Goal: Transaction & Acquisition: Purchase product/service

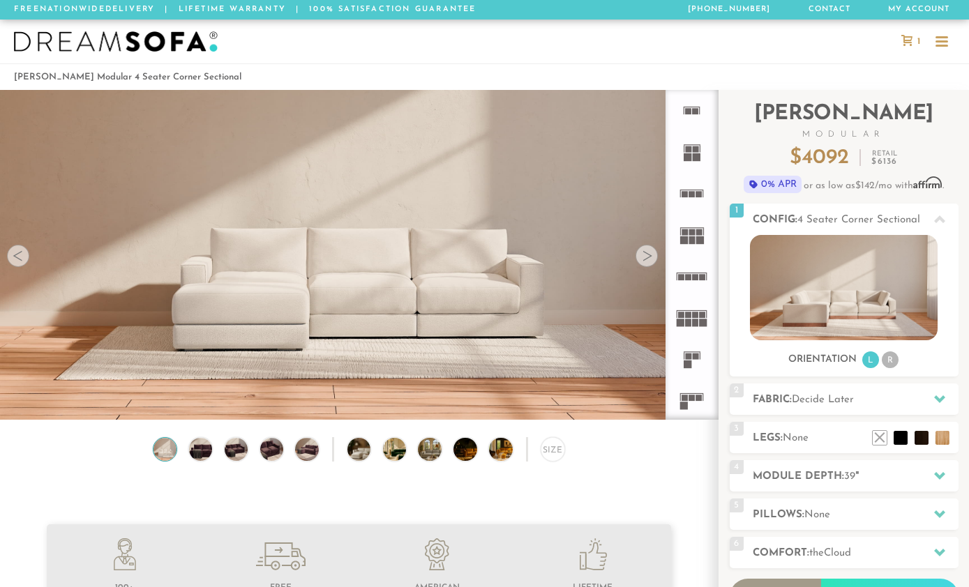
click at [572, 359] on video at bounding box center [359, 212] width 718 height 359
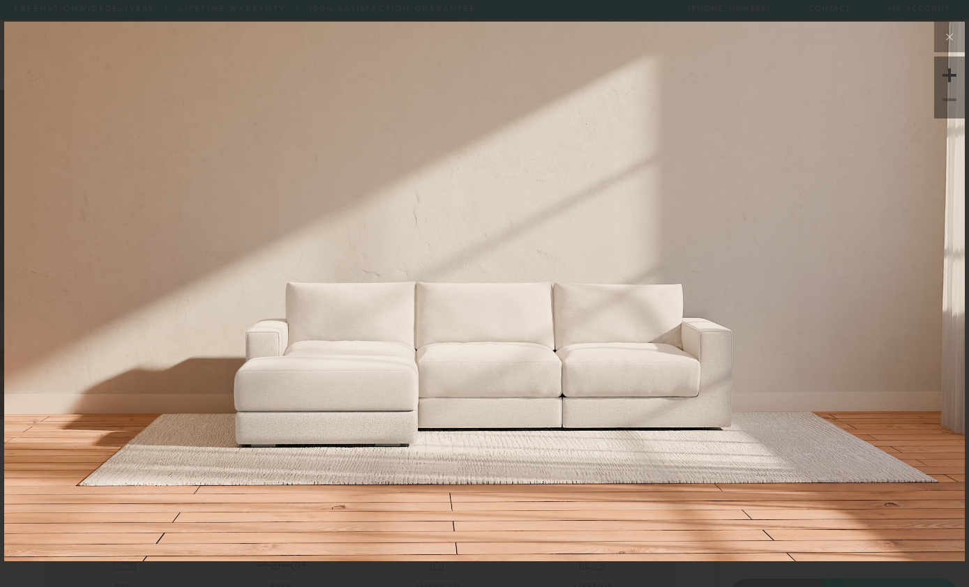
click at [725, 559] on img at bounding box center [484, 291] width 961 height 541
click at [743, 499] on img at bounding box center [484, 291] width 961 height 541
click at [943, 28] on button at bounding box center [949, 37] width 31 height 31
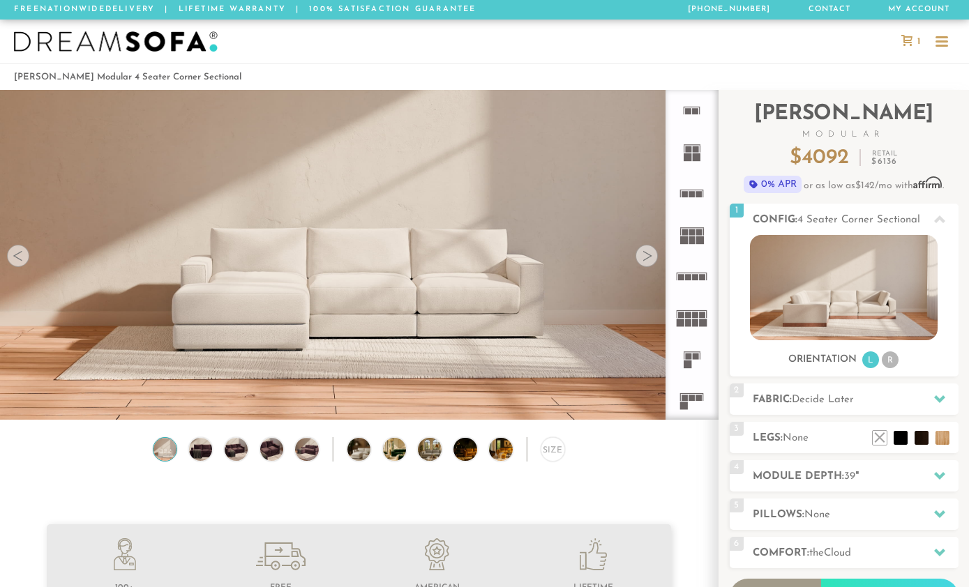
click at [207, 450] on img at bounding box center [201, 449] width 28 height 23
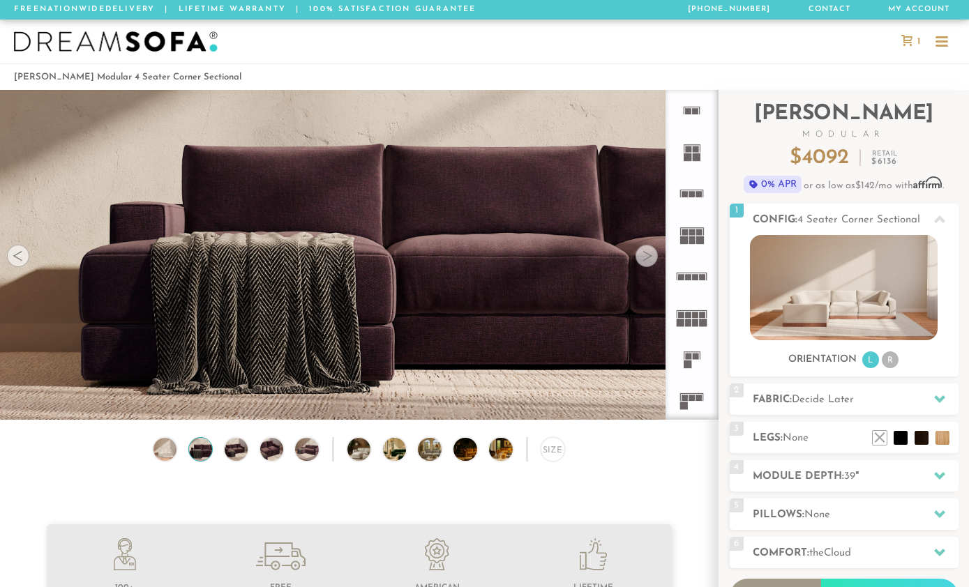
click at [647, 259] on div at bounding box center [647, 256] width 22 height 22
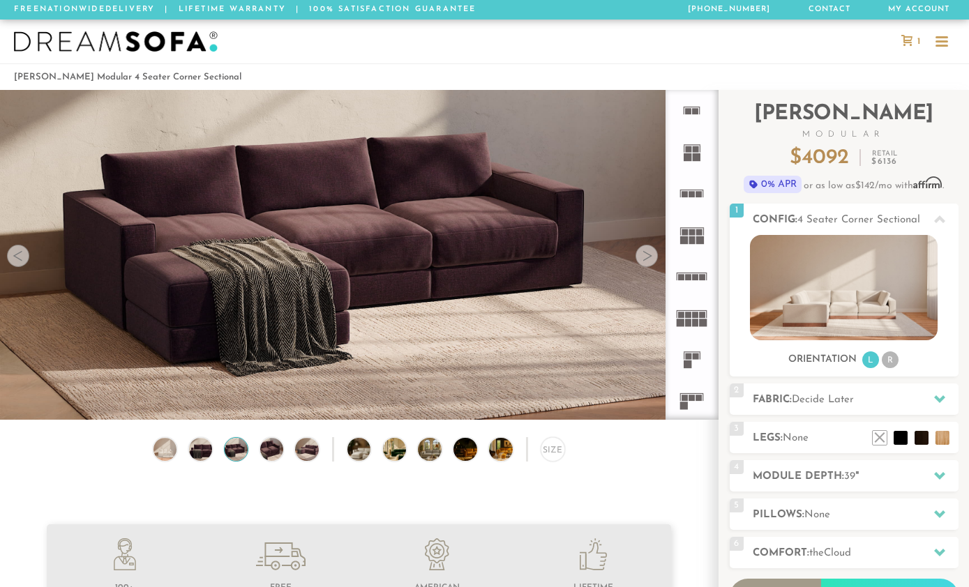
click at [643, 264] on div at bounding box center [647, 256] width 22 height 22
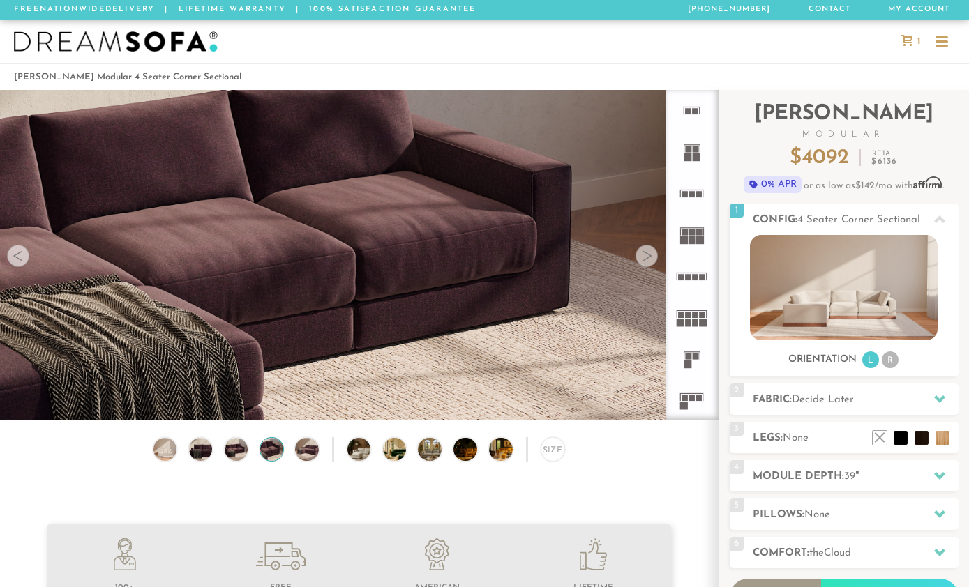
click at [645, 256] on div at bounding box center [647, 256] width 22 height 22
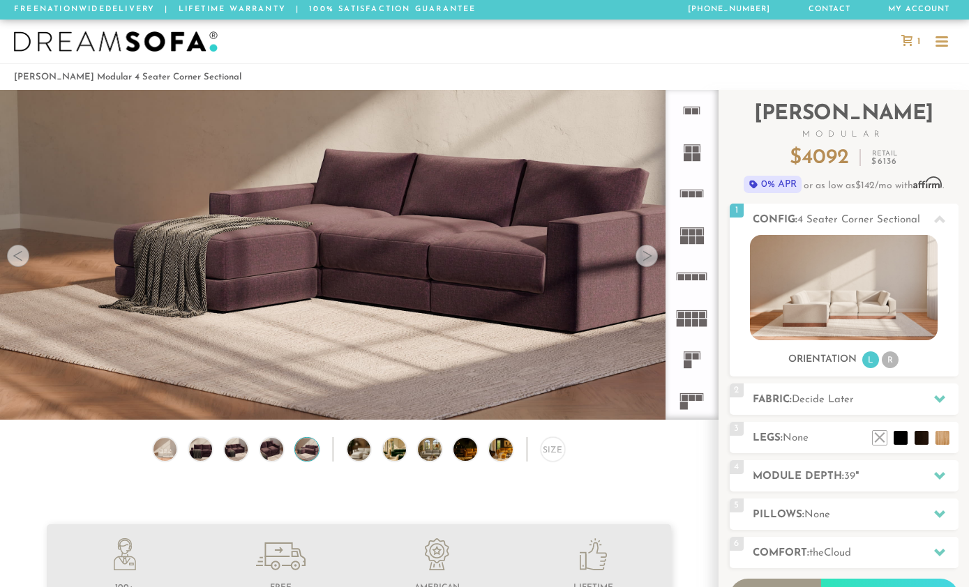
click at [647, 260] on div at bounding box center [647, 256] width 22 height 22
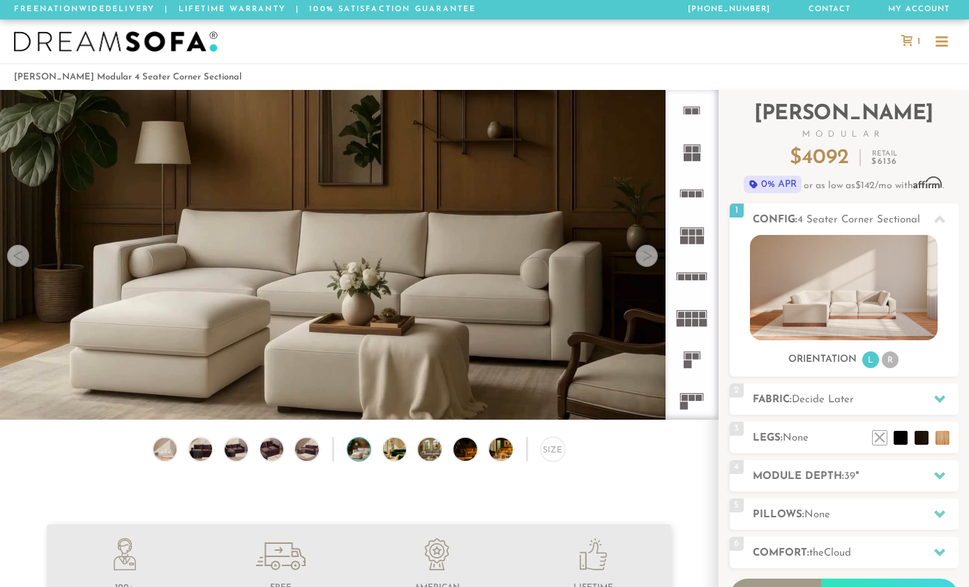
click at [638, 261] on div at bounding box center [647, 256] width 22 height 22
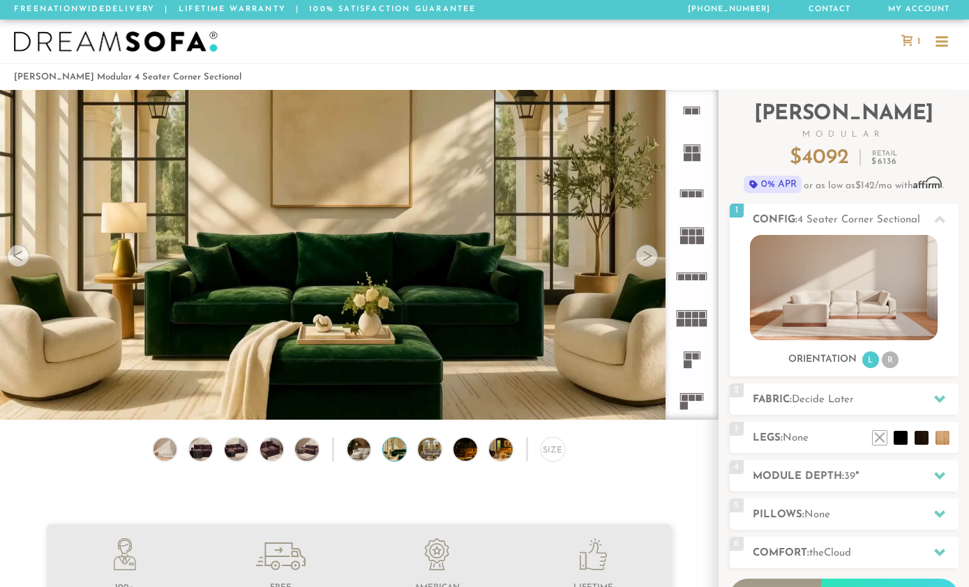
click at [637, 255] on div at bounding box center [647, 256] width 22 height 22
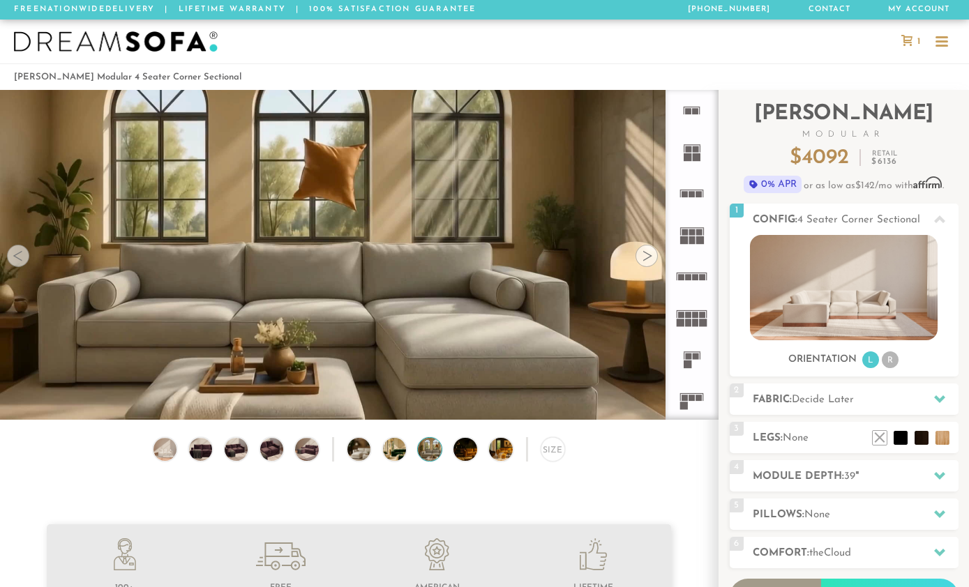
click at [639, 256] on div at bounding box center [647, 256] width 22 height 22
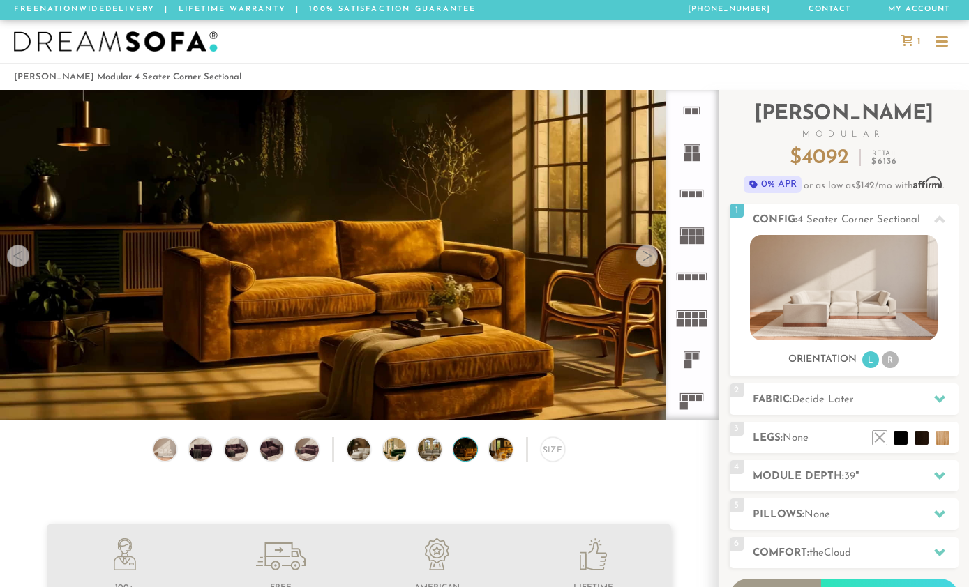
click at [647, 251] on div at bounding box center [647, 256] width 22 height 22
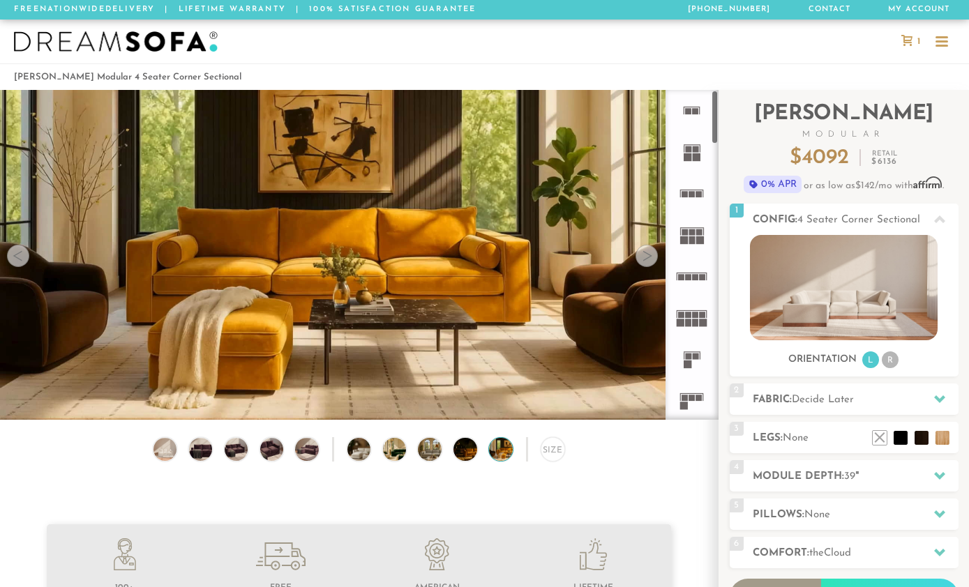
click at [694, 152] on rect at bounding box center [696, 149] width 6 height 6
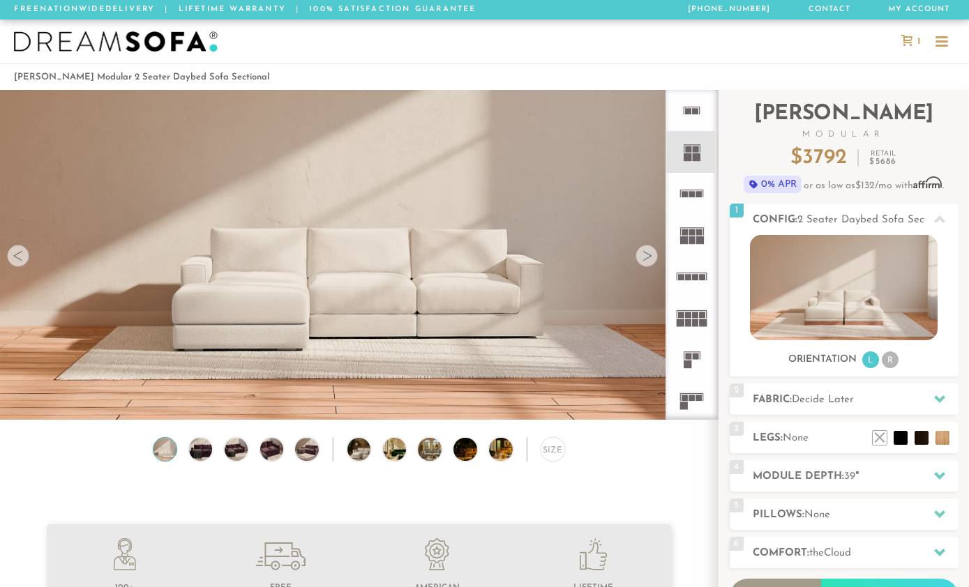
click at [695, 200] on icon at bounding box center [691, 193] width 41 height 41
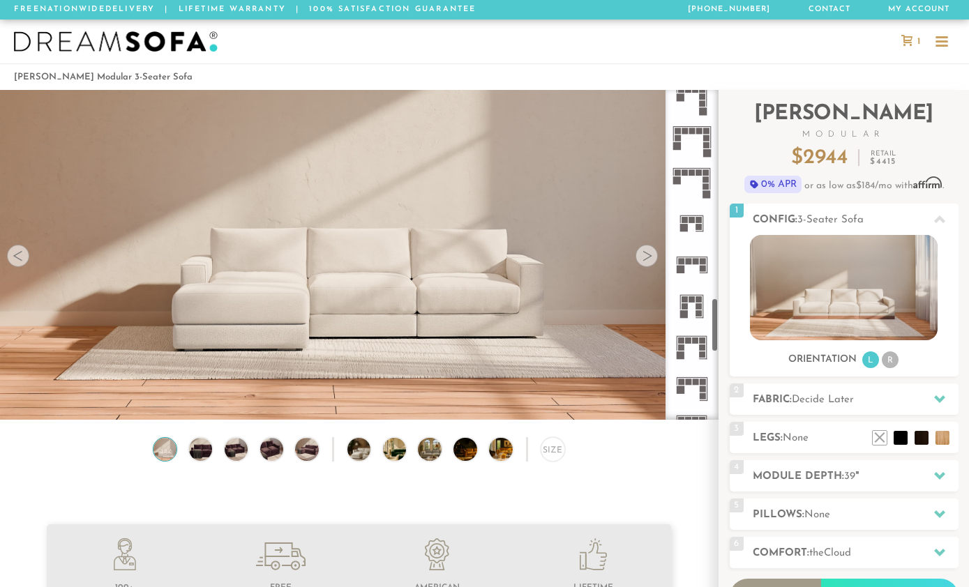
scroll to position [1338, 0]
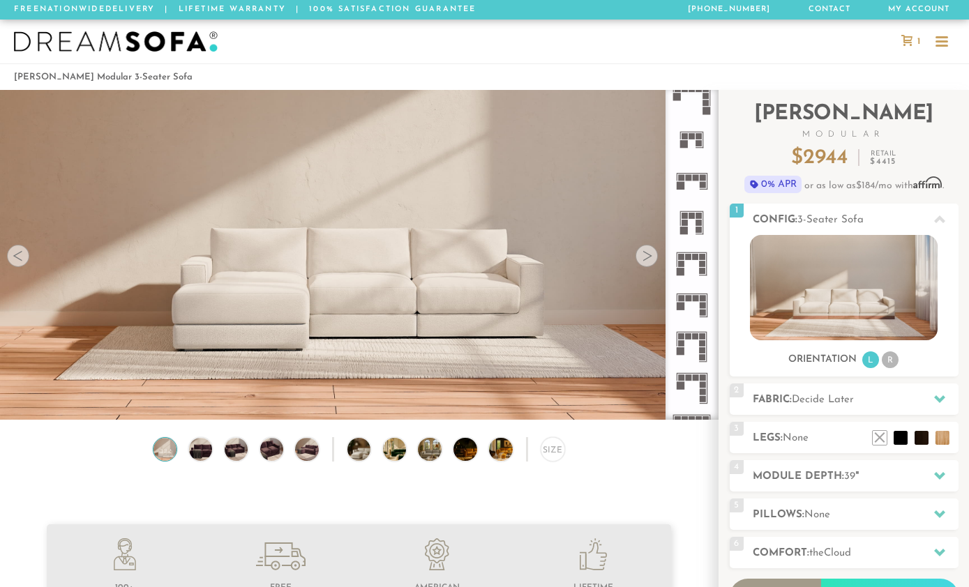
click at [700, 144] on rect at bounding box center [699, 143] width 6 height 6
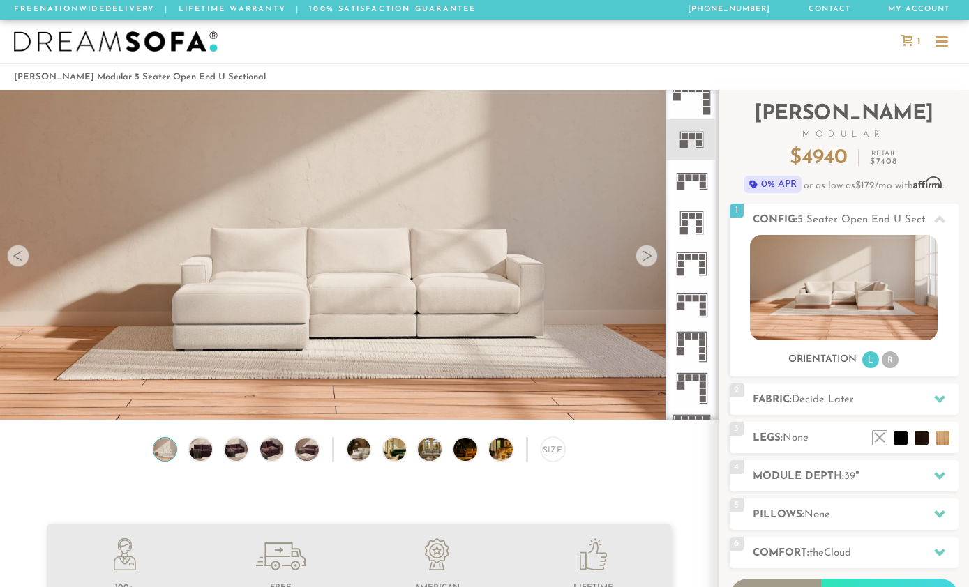
click at [686, 228] on rect at bounding box center [684, 231] width 8 height 8
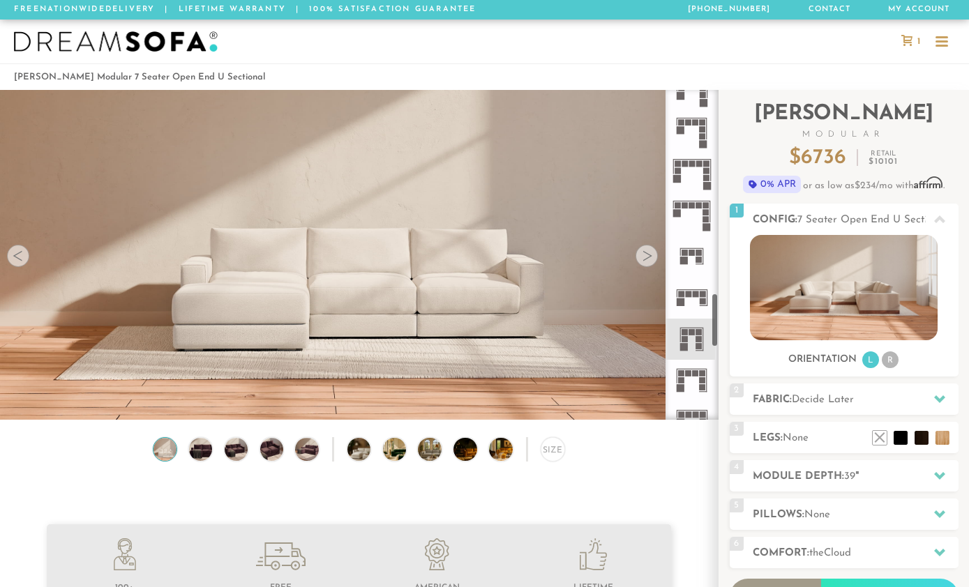
scroll to position [1220, 0]
click at [692, 261] on icon at bounding box center [691, 257] width 41 height 41
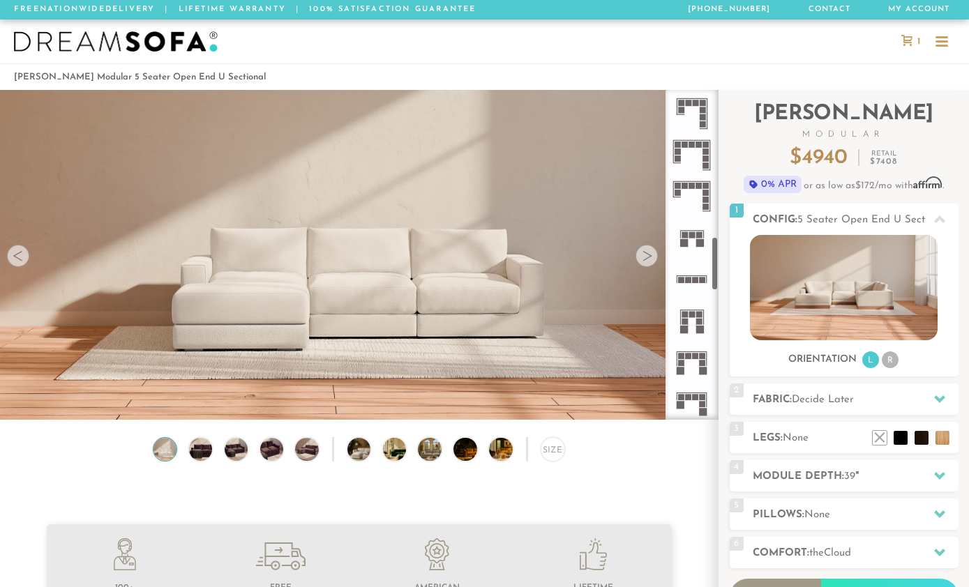
scroll to position [863, 0]
click at [692, 285] on icon at bounding box center [691, 283] width 41 height 41
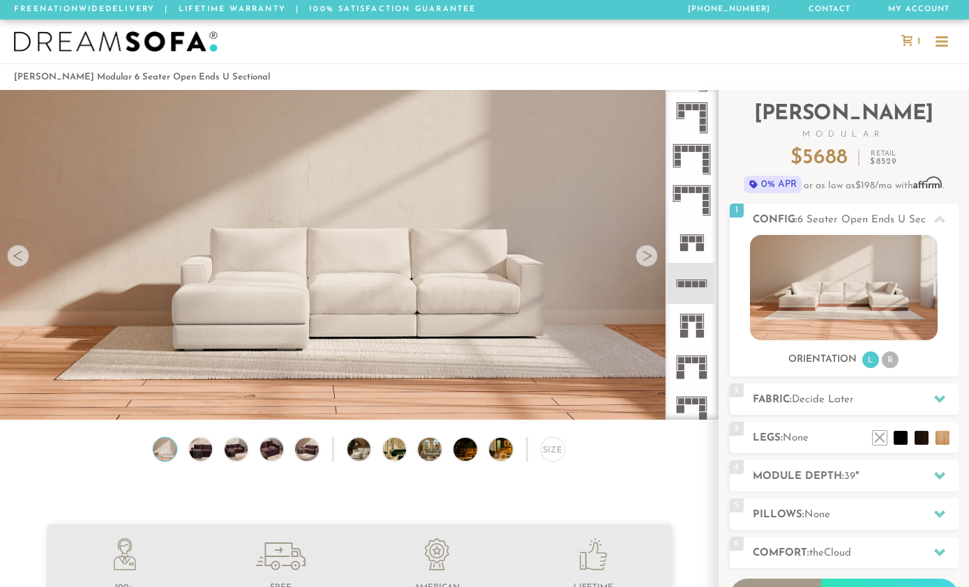
click at [691, 253] on icon at bounding box center [691, 241] width 41 height 41
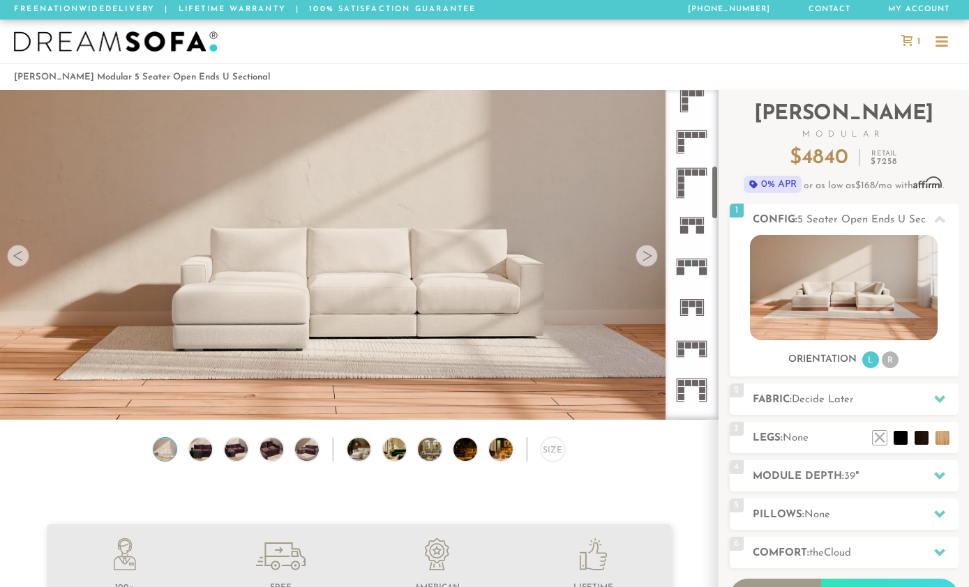
scroll to position [457, 0]
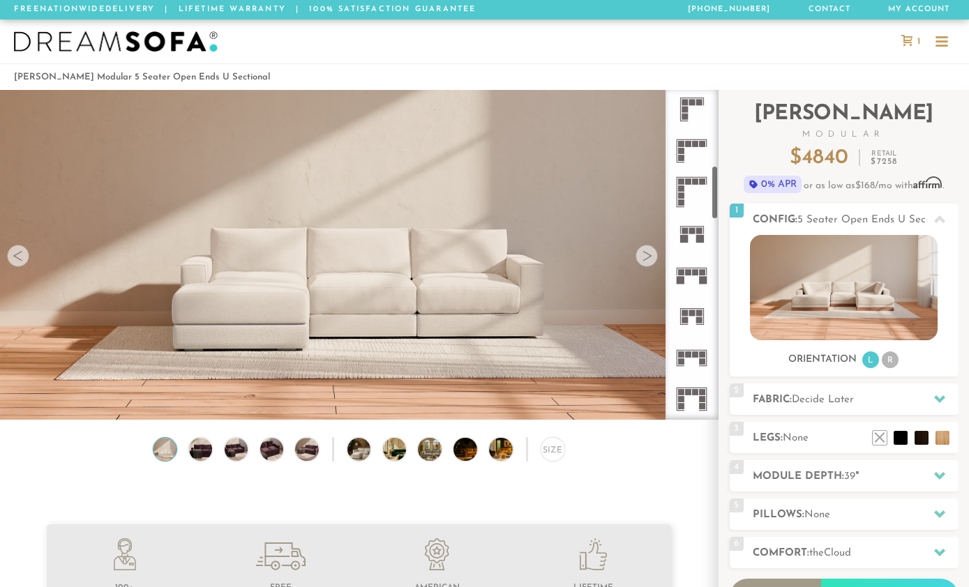
click at [693, 315] on rect at bounding box center [692, 313] width 6 height 6
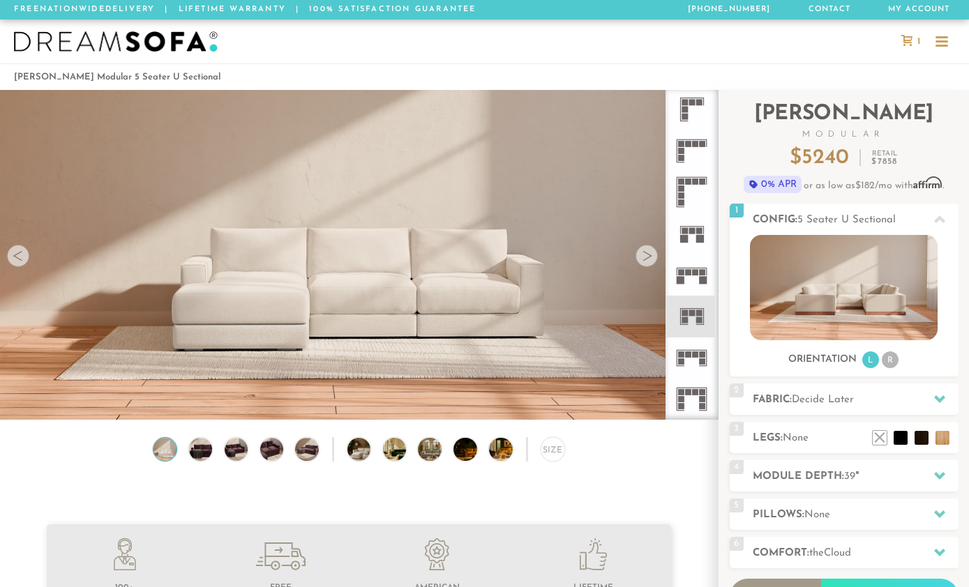
click at [694, 239] on icon at bounding box center [691, 233] width 41 height 41
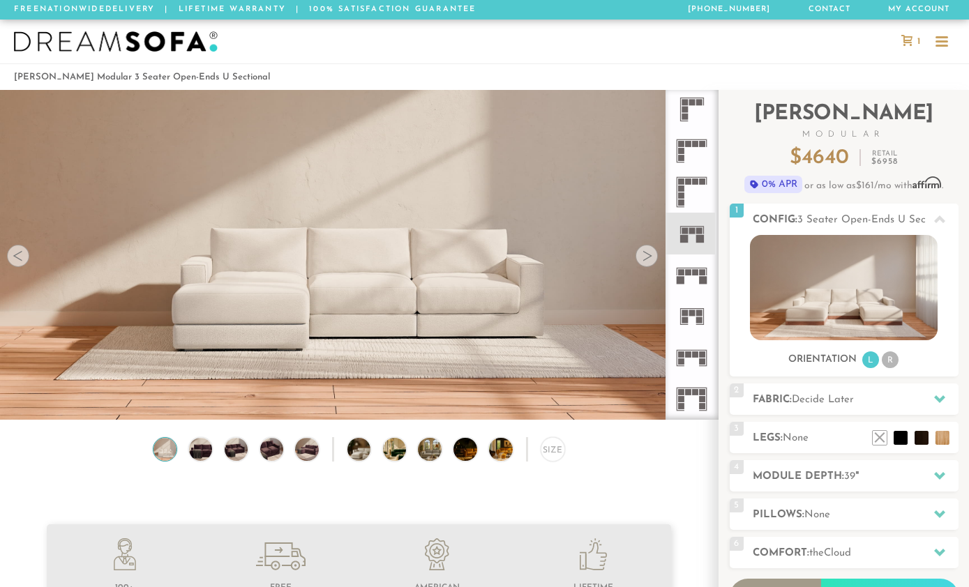
click at [691, 283] on icon at bounding box center [691, 275] width 41 height 41
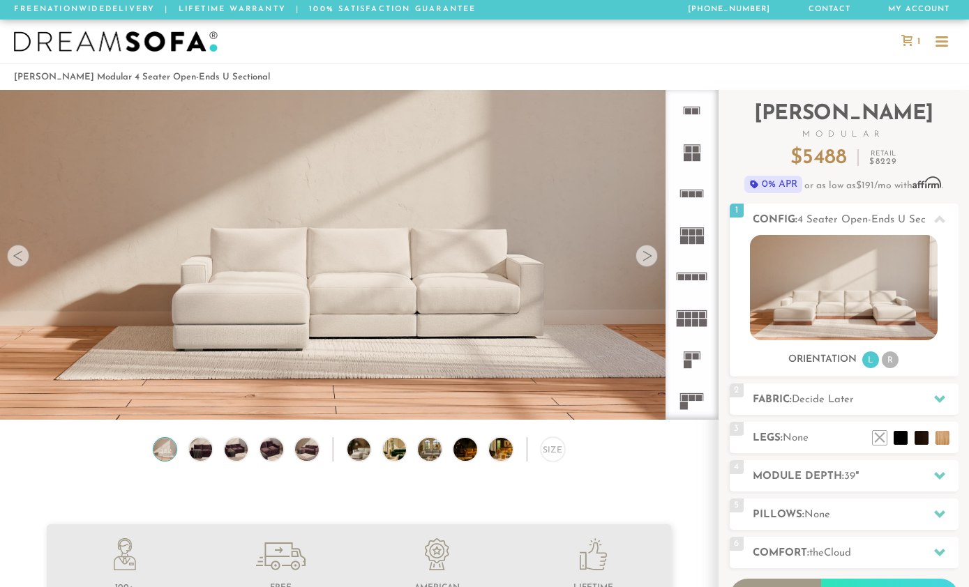
click at [689, 275] on rect at bounding box center [688, 277] width 6 height 6
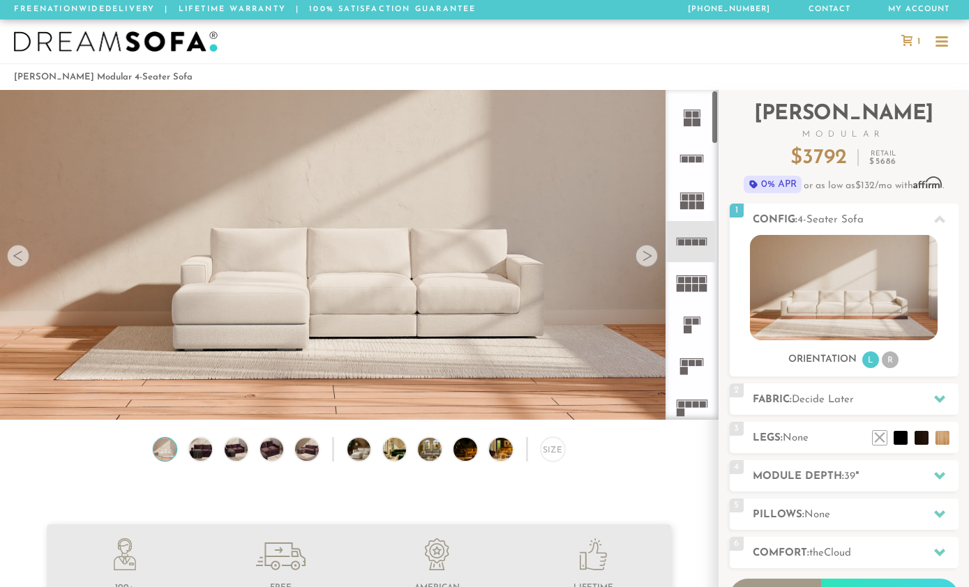
scroll to position [36, 0]
click at [694, 368] on icon at bounding box center [691, 364] width 41 height 41
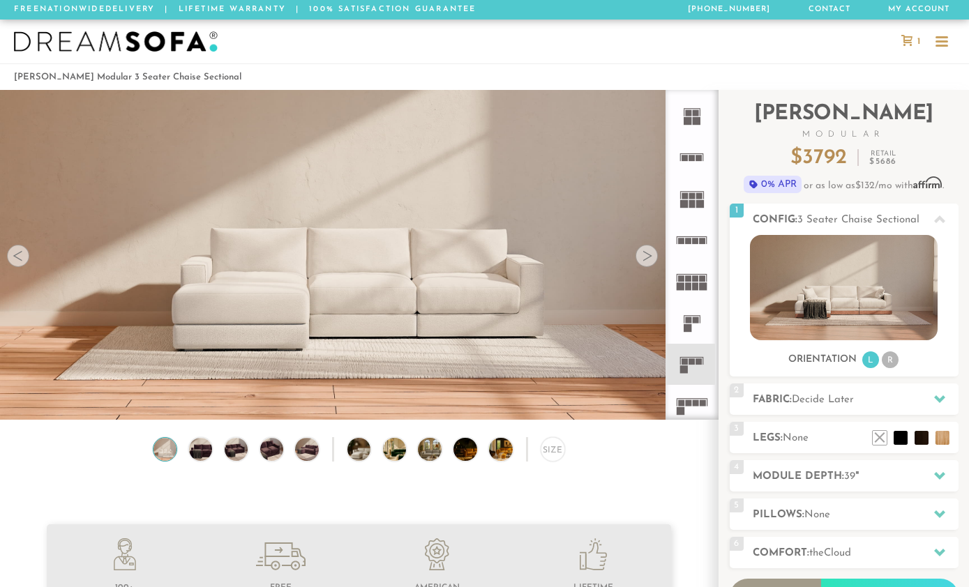
click at [691, 362] on rect at bounding box center [692, 362] width 6 height 6
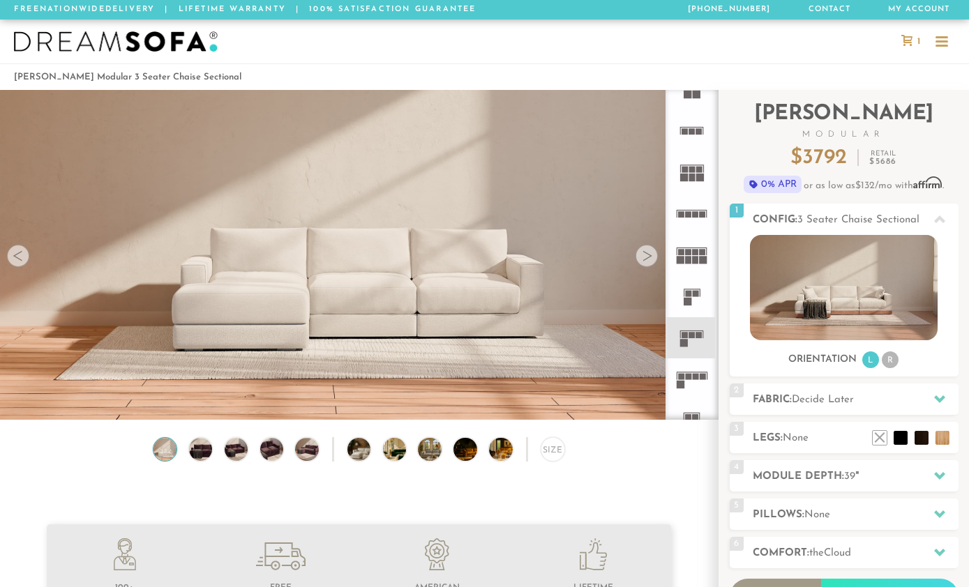
scroll to position [69, 0]
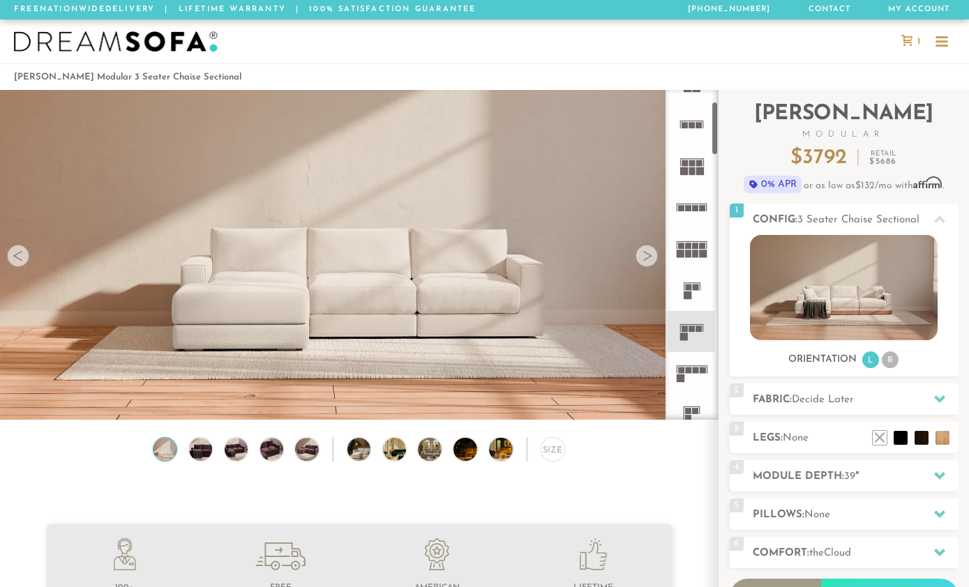
click at [695, 378] on icon at bounding box center [691, 372] width 41 height 41
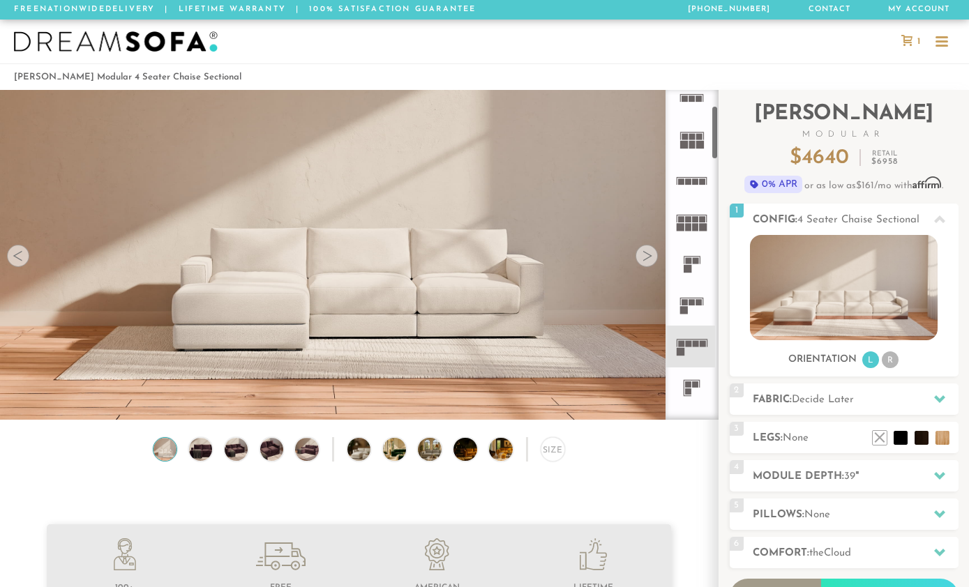
scroll to position [103, 0]
click at [692, 378] on icon at bounding box center [691, 381] width 41 height 41
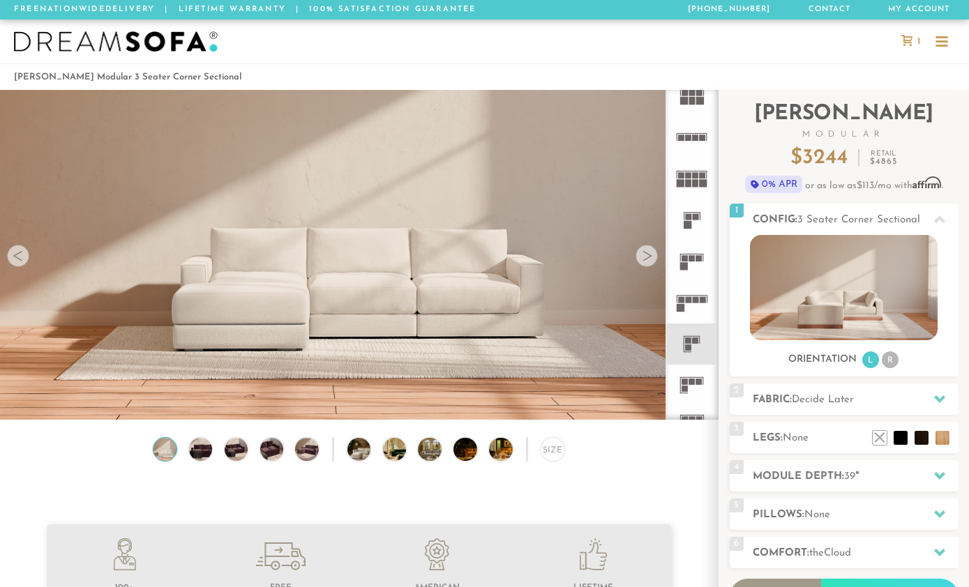
scroll to position [159, 0]
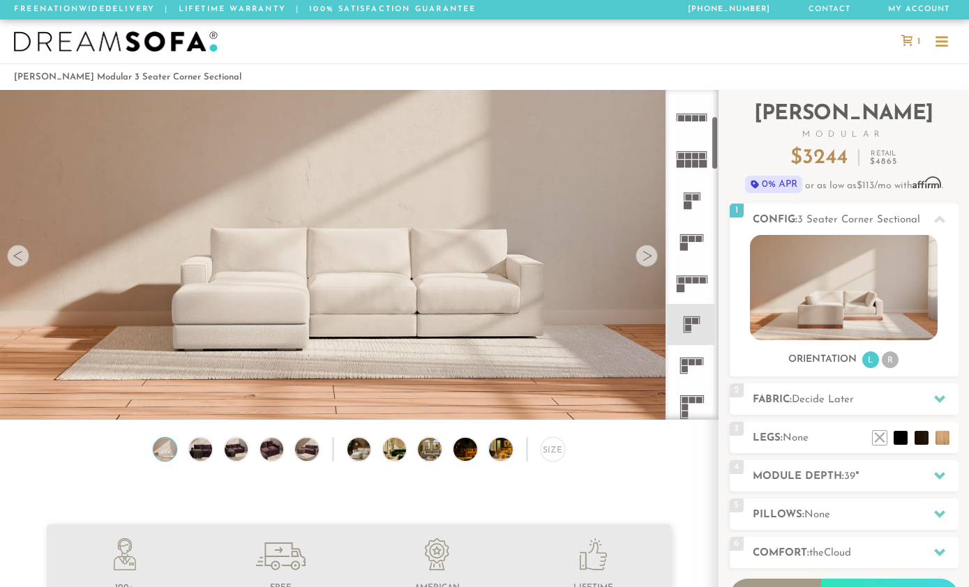
click at [695, 368] on icon at bounding box center [691, 365] width 41 height 41
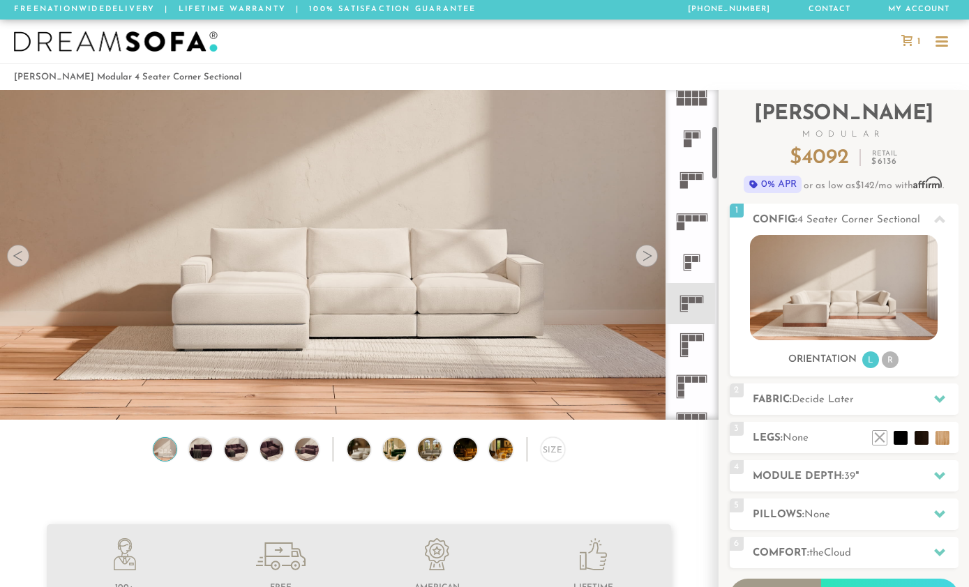
scroll to position [231, 0]
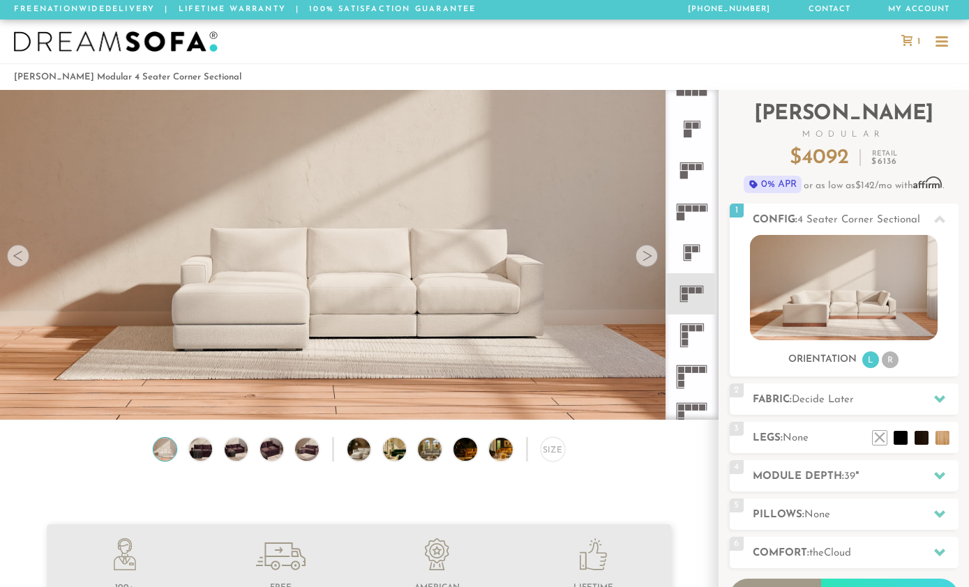
click at [699, 343] on icon at bounding box center [691, 335] width 41 height 41
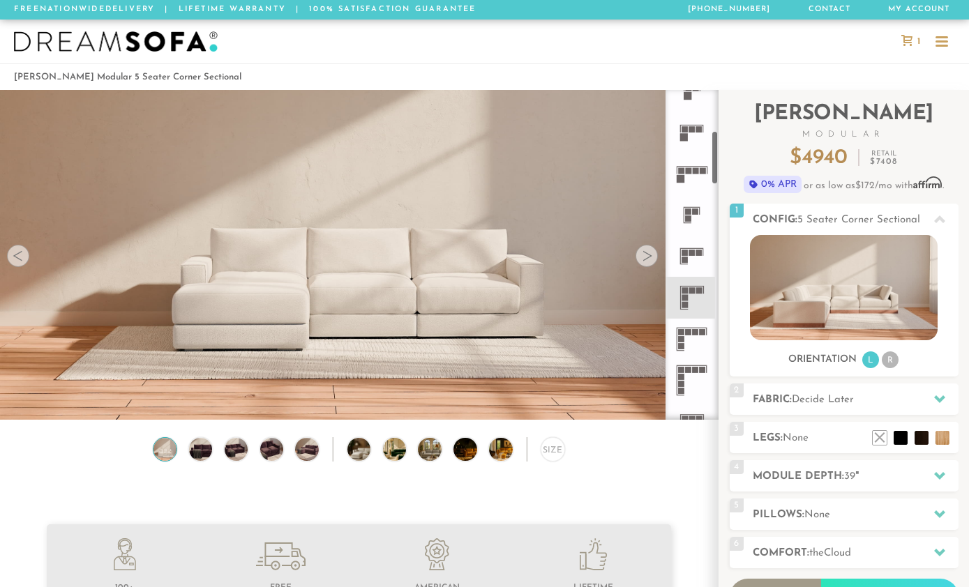
scroll to position [269, 0]
click at [695, 340] on icon at bounding box center [691, 338] width 41 height 41
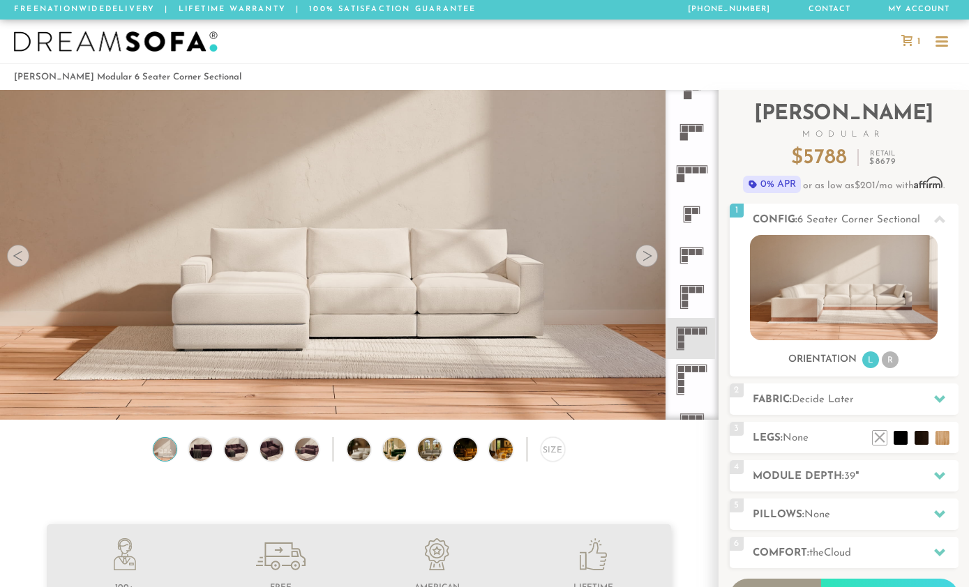
click at [698, 379] on icon at bounding box center [691, 379] width 41 height 41
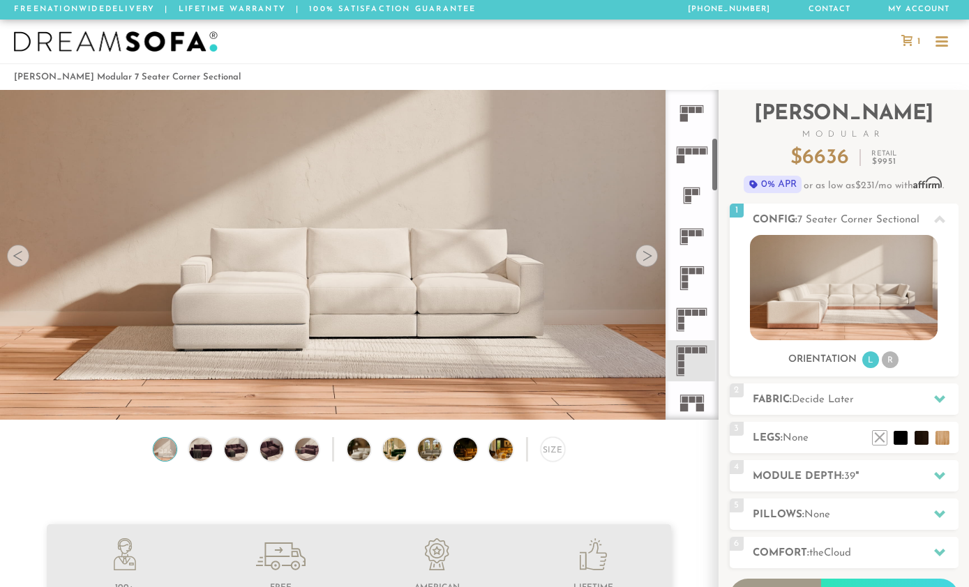
scroll to position [333, 0]
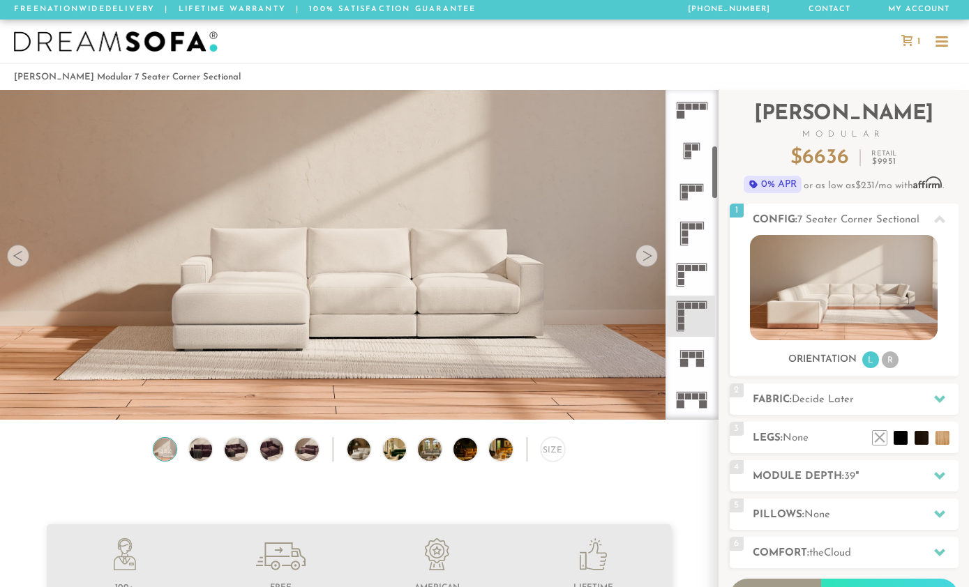
click at [695, 360] on icon at bounding box center [691, 357] width 41 height 41
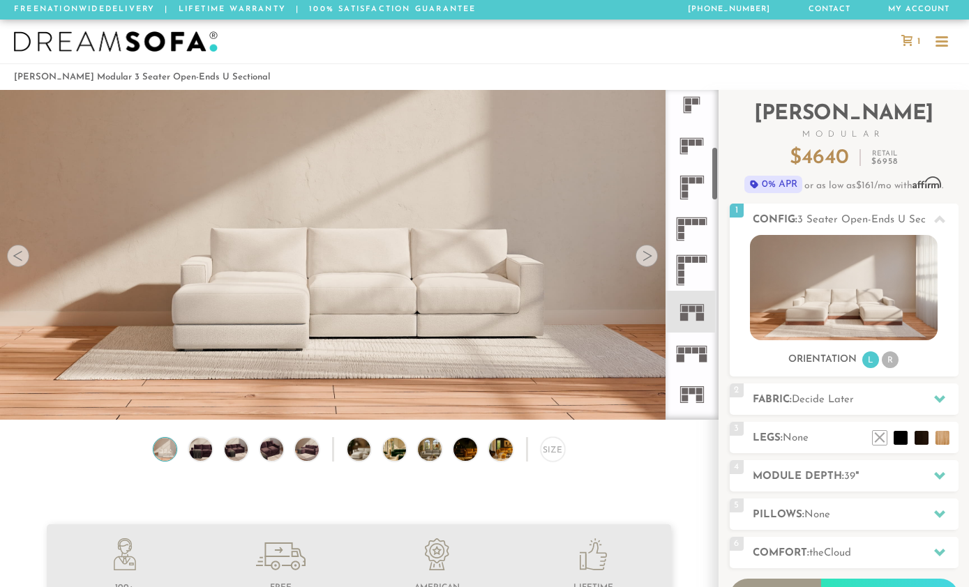
scroll to position [380, 0]
click at [859, 305] on img at bounding box center [844, 287] width 188 height 105
click at [931, 222] on div at bounding box center [939, 219] width 29 height 29
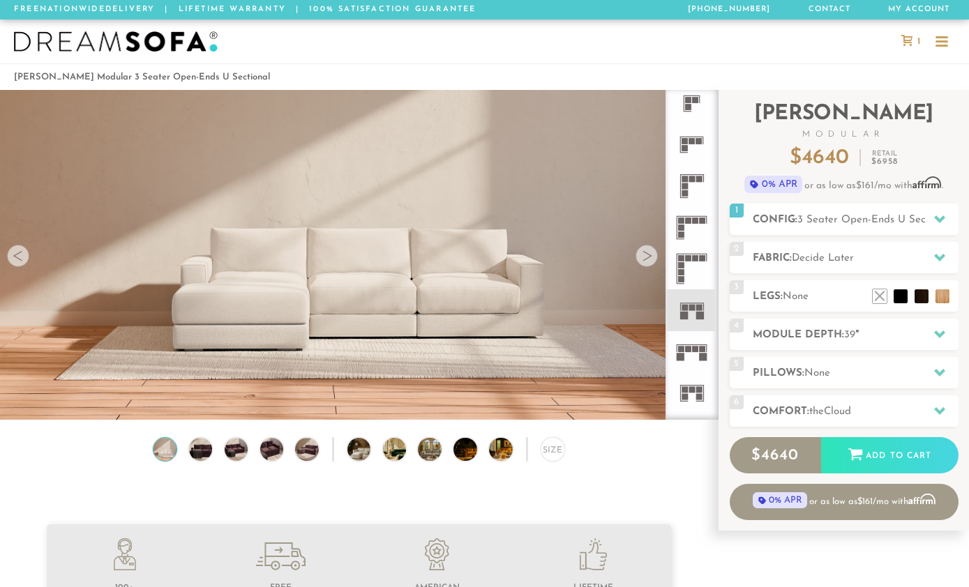
click at [928, 224] on div at bounding box center [939, 219] width 29 height 29
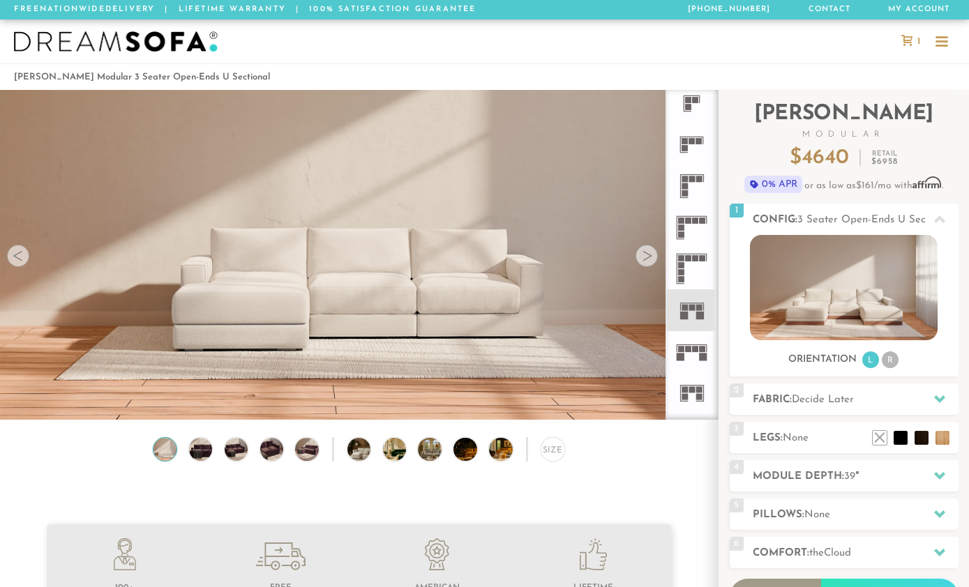
click at [841, 320] on img at bounding box center [844, 287] width 188 height 105
click at [687, 320] on icon at bounding box center [691, 310] width 41 height 41
click at [700, 307] on rect at bounding box center [699, 308] width 6 height 6
click at [699, 363] on icon at bounding box center [691, 351] width 41 height 41
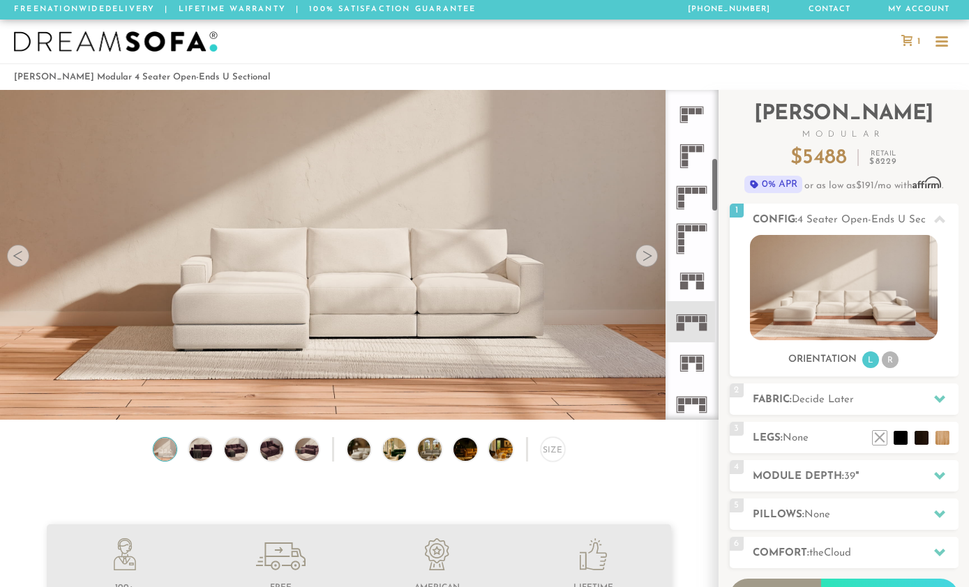
scroll to position [428, 0]
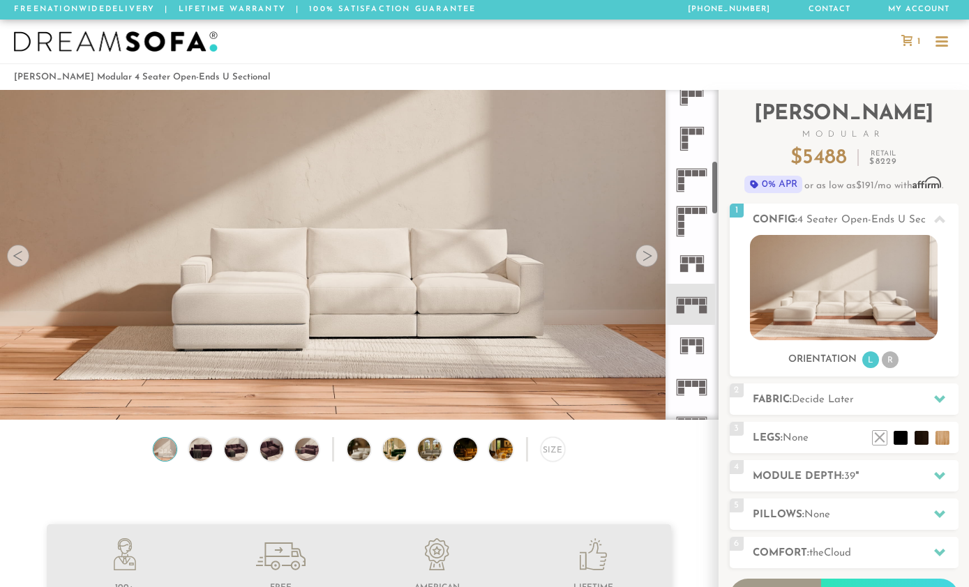
click at [698, 347] on rect at bounding box center [699, 350] width 6 height 6
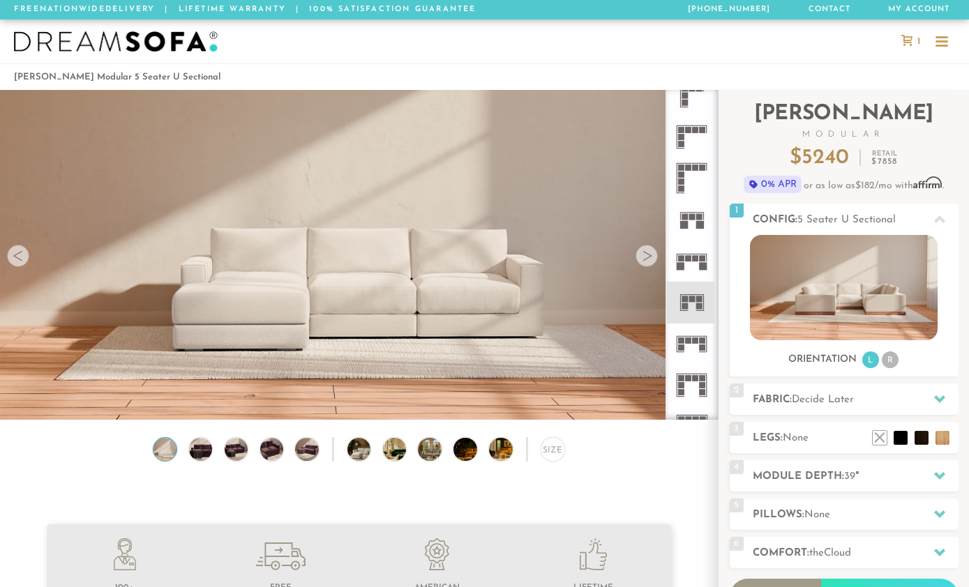
scroll to position [501, 0]
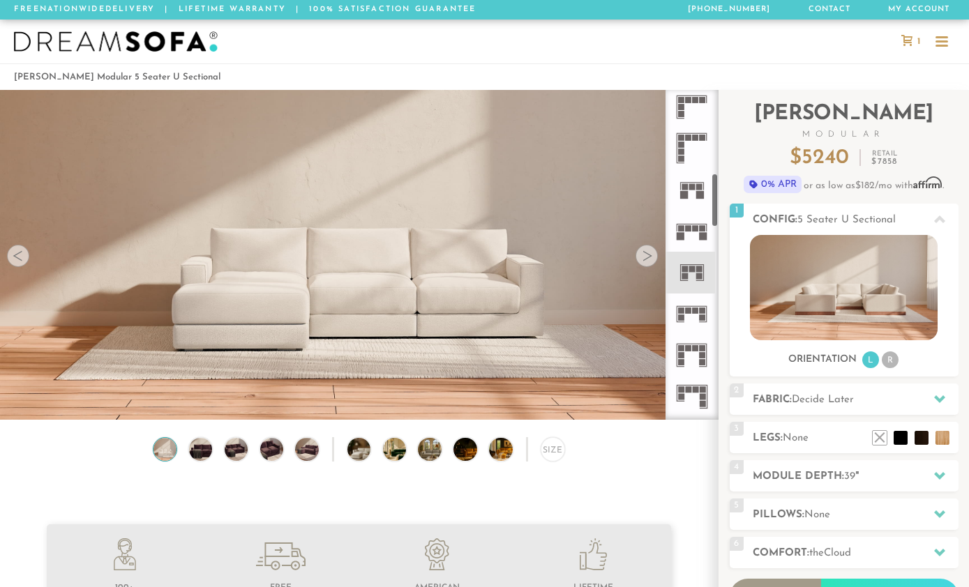
click at [700, 333] on icon at bounding box center [691, 314] width 41 height 41
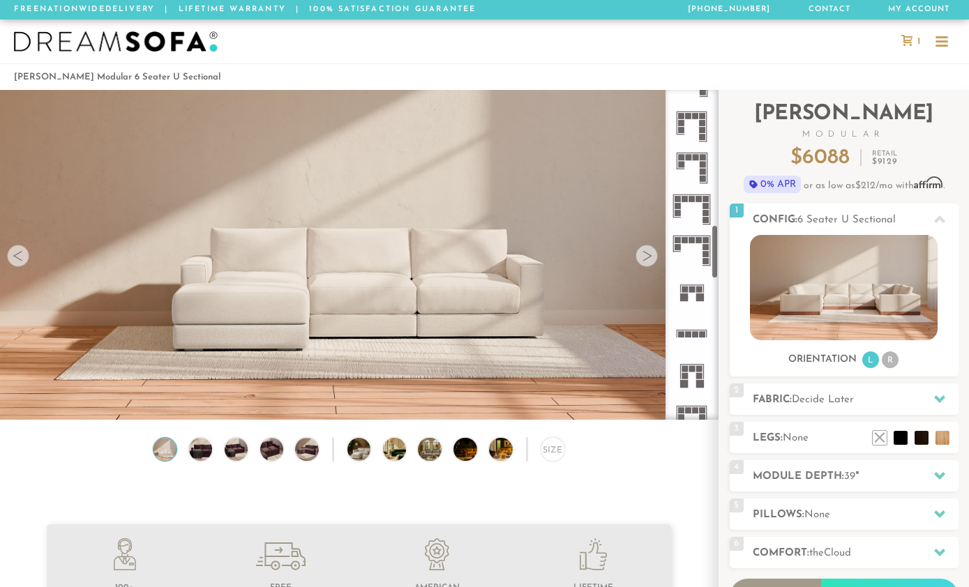
scroll to position [820, 0]
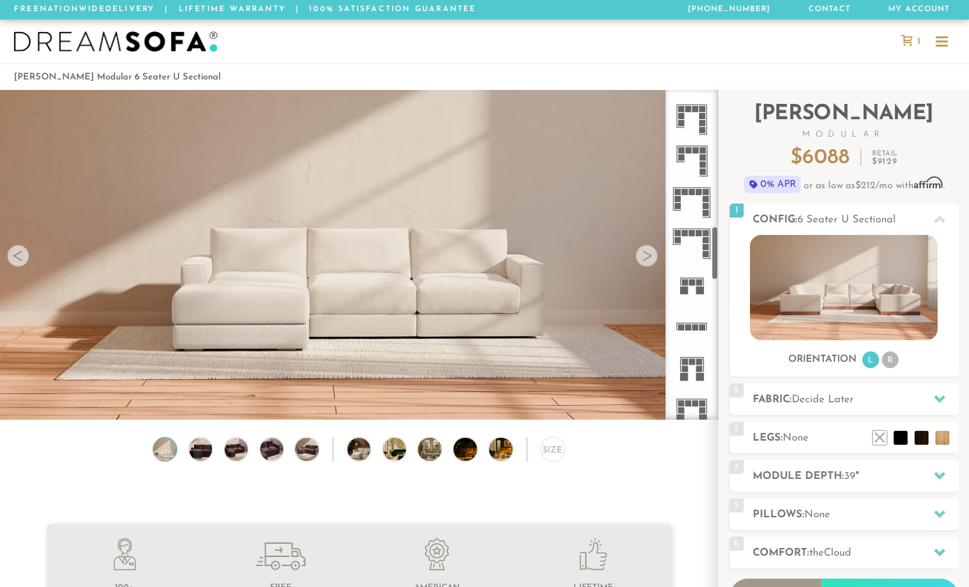
click at [685, 294] on rect at bounding box center [684, 291] width 8 height 8
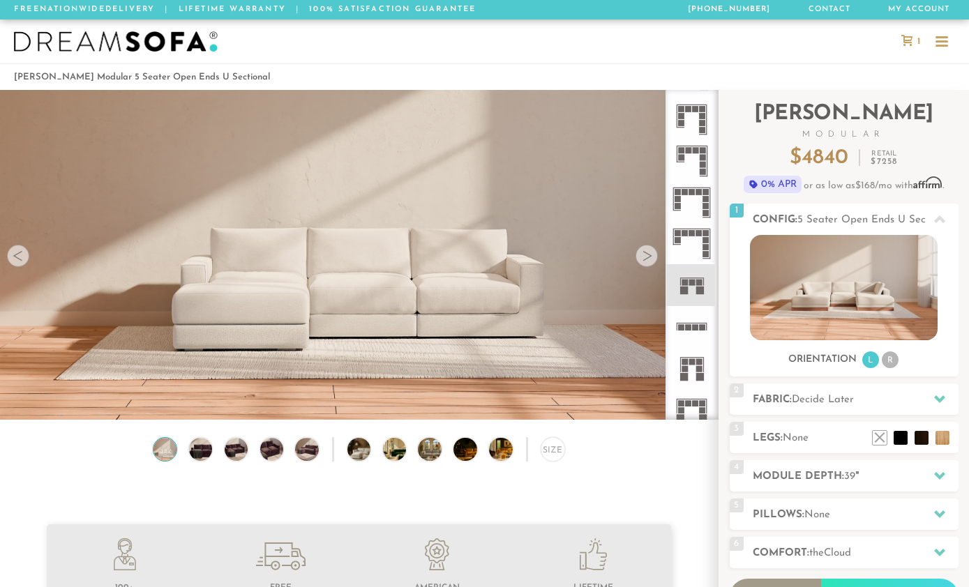
click at [855, 295] on img at bounding box center [844, 287] width 188 height 105
click at [9, 147] on video at bounding box center [359, 212] width 718 height 359
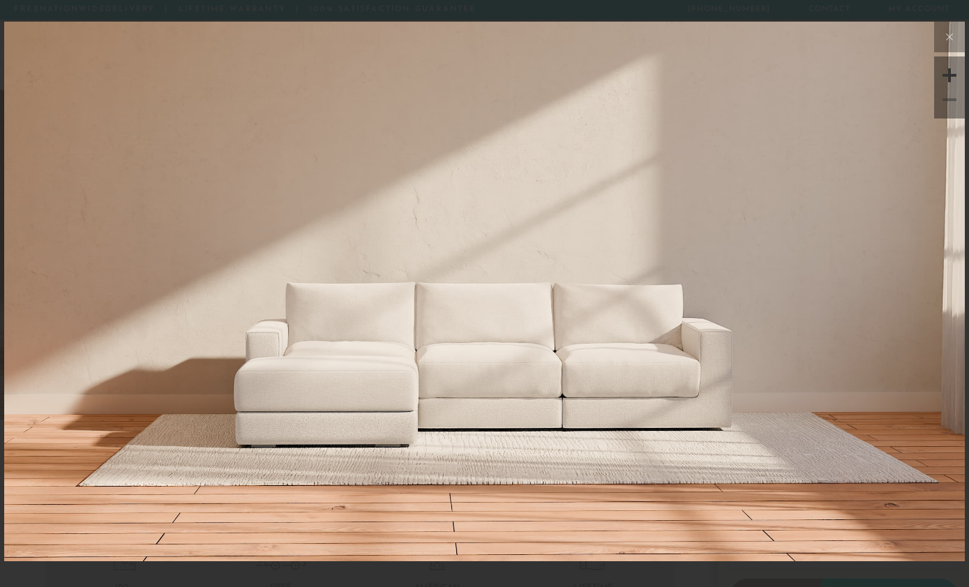
click at [945, 39] on icon at bounding box center [949, 37] width 17 height 17
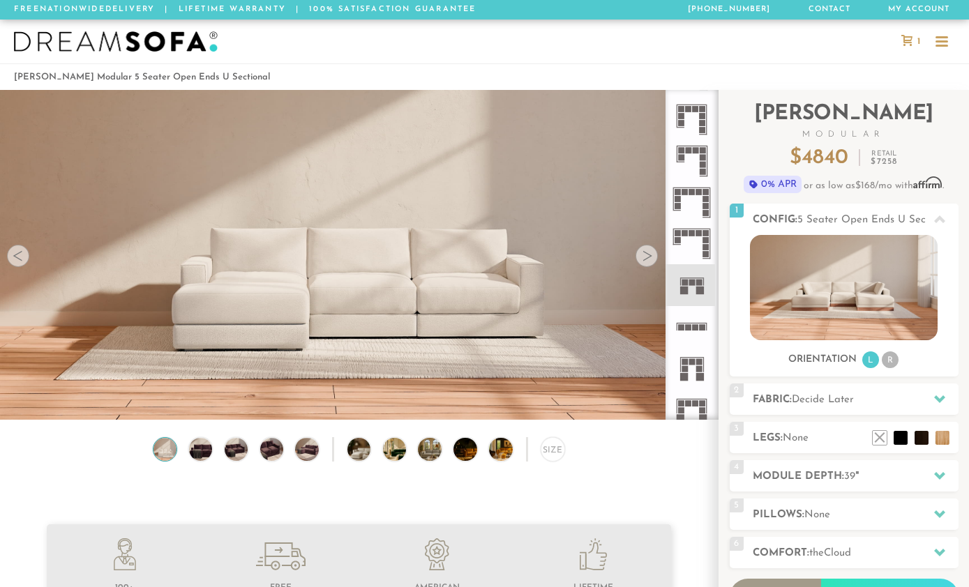
click at [639, 250] on div at bounding box center [647, 256] width 22 height 22
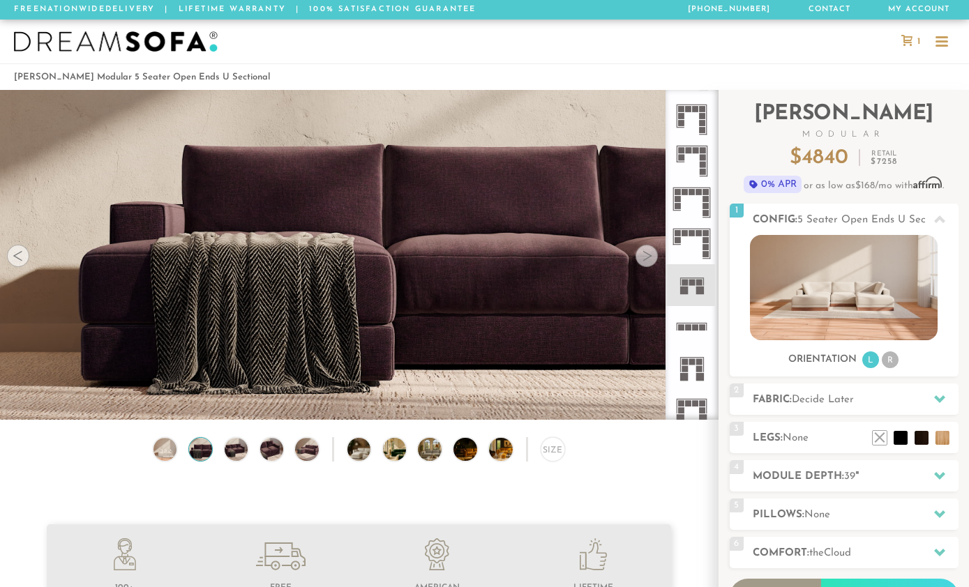
click at [653, 249] on div at bounding box center [647, 256] width 22 height 22
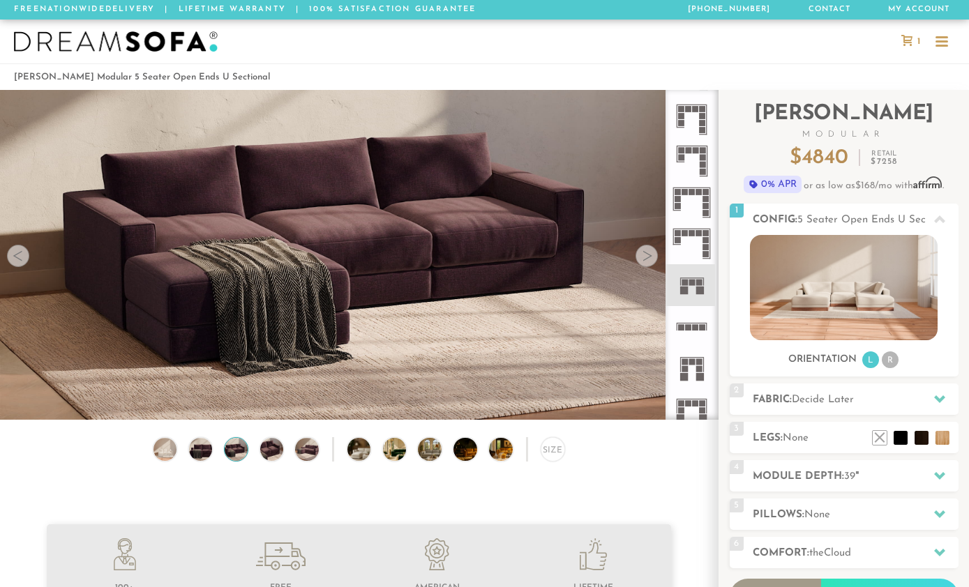
click at [646, 252] on div at bounding box center [647, 256] width 22 height 22
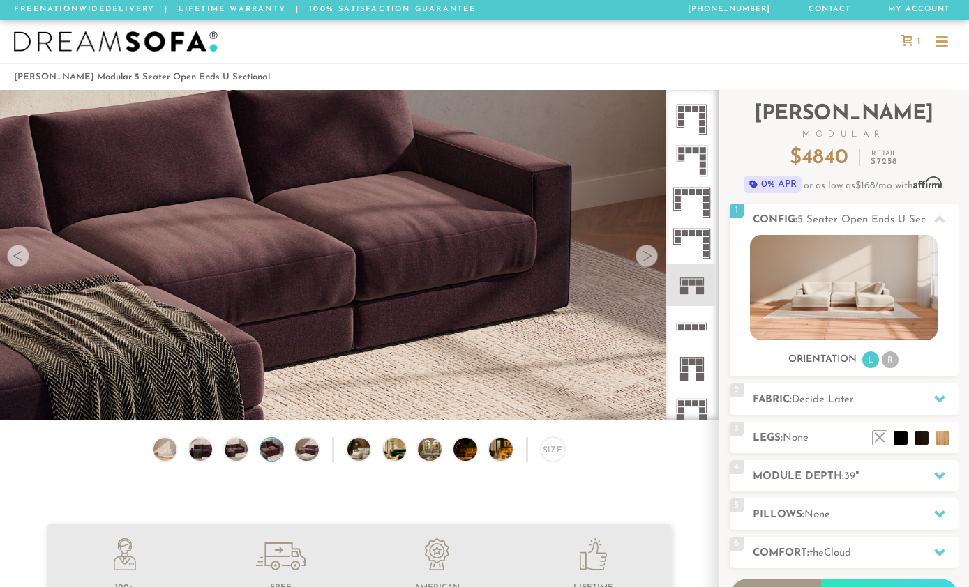
click at [656, 249] on div at bounding box center [647, 256] width 22 height 22
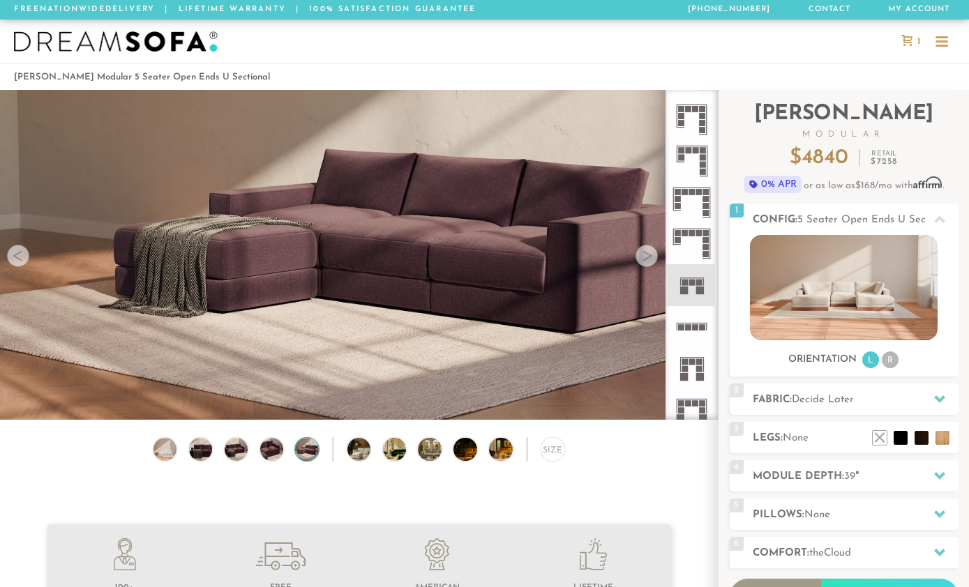
click at [702, 336] on icon at bounding box center [691, 326] width 41 height 41
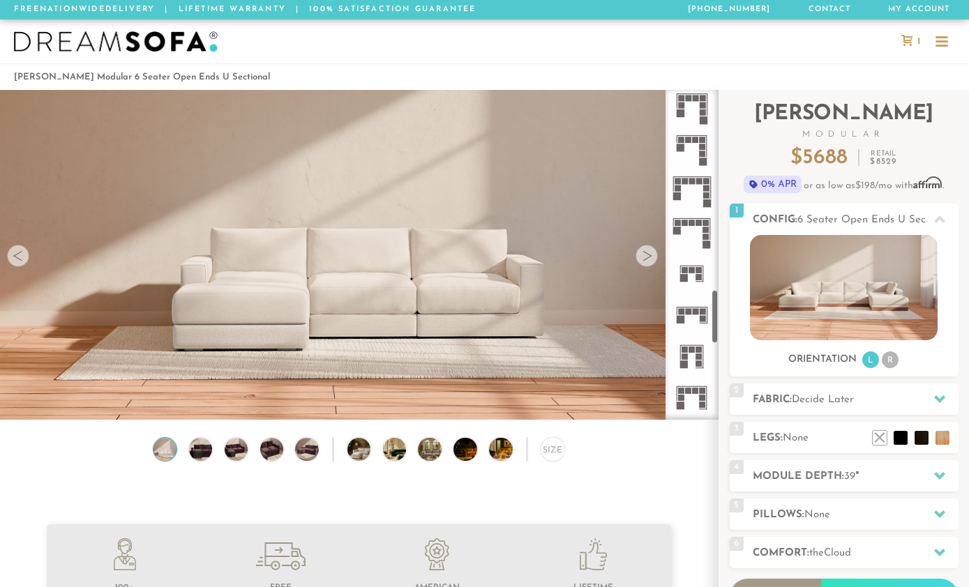
scroll to position [1209, 0]
click at [700, 274] on rect at bounding box center [699, 272] width 6 height 6
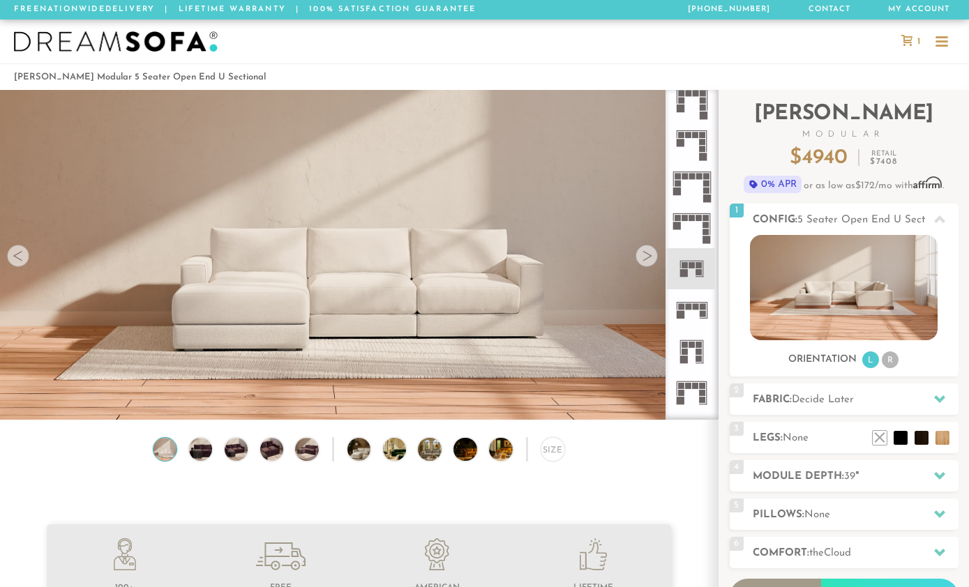
click at [839, 309] on img at bounding box center [844, 287] width 188 height 105
click at [853, 310] on img at bounding box center [844, 287] width 188 height 105
click at [863, 366] on ul "L R" at bounding box center [880, 360] width 39 height 19
click at [889, 359] on li "R" at bounding box center [890, 360] width 17 height 17
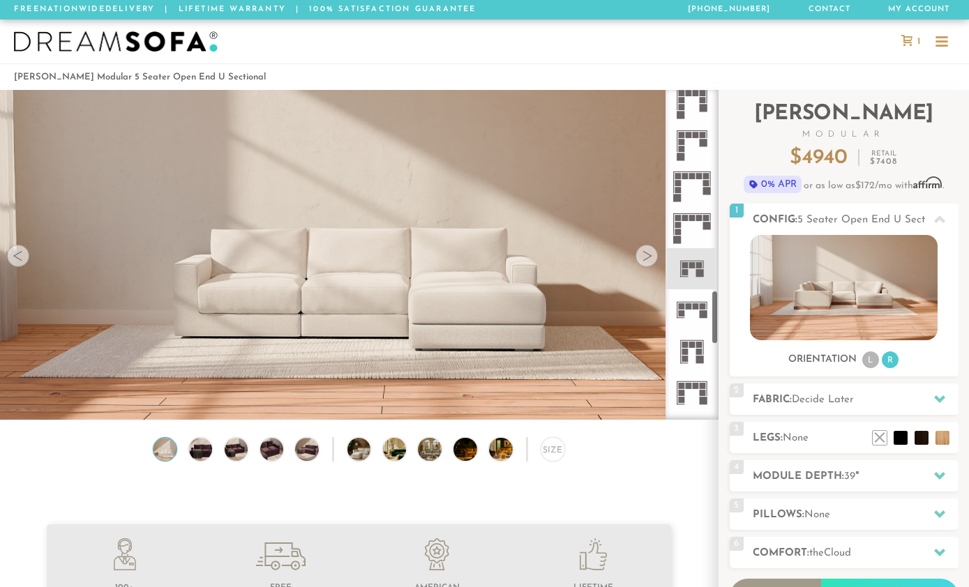
click at [698, 313] on icon at bounding box center [691, 310] width 41 height 41
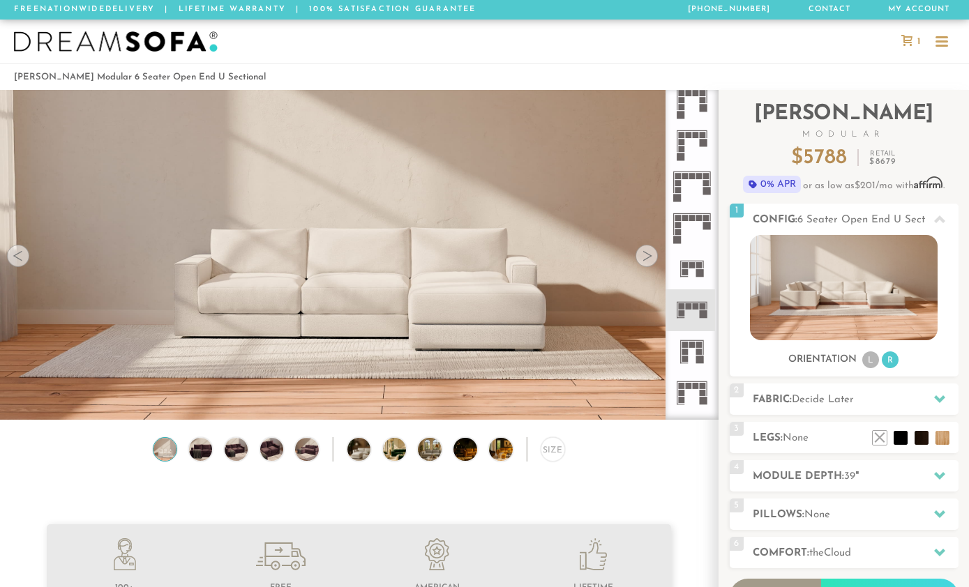
click at [700, 345] on rect at bounding box center [699, 345] width 6 height 6
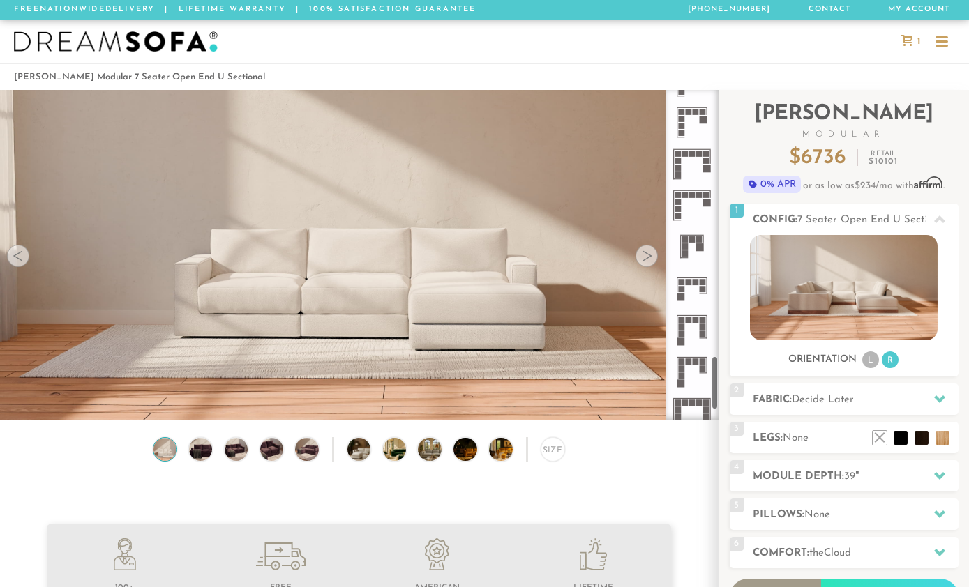
scroll to position [1611, 0]
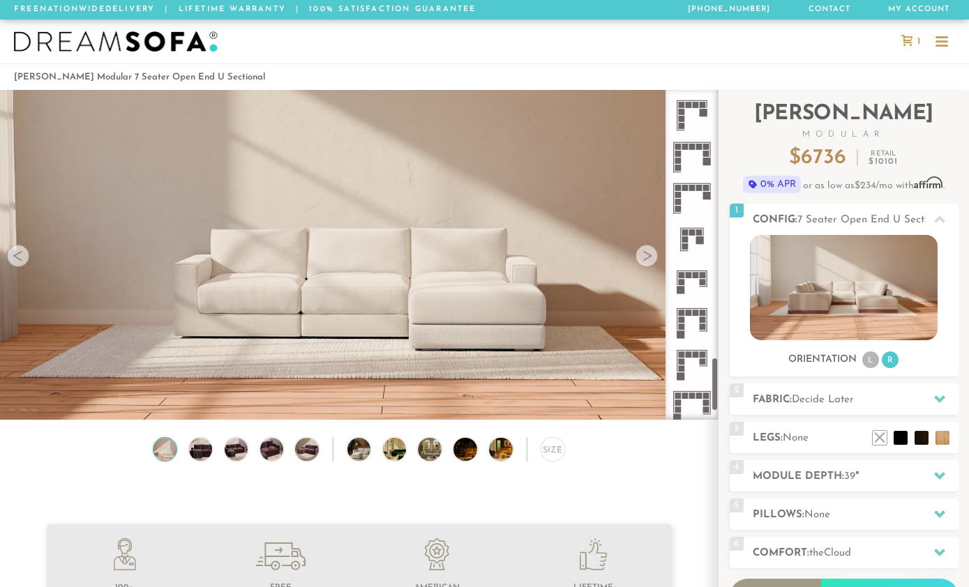
click at [705, 240] on icon at bounding box center [691, 239] width 41 height 41
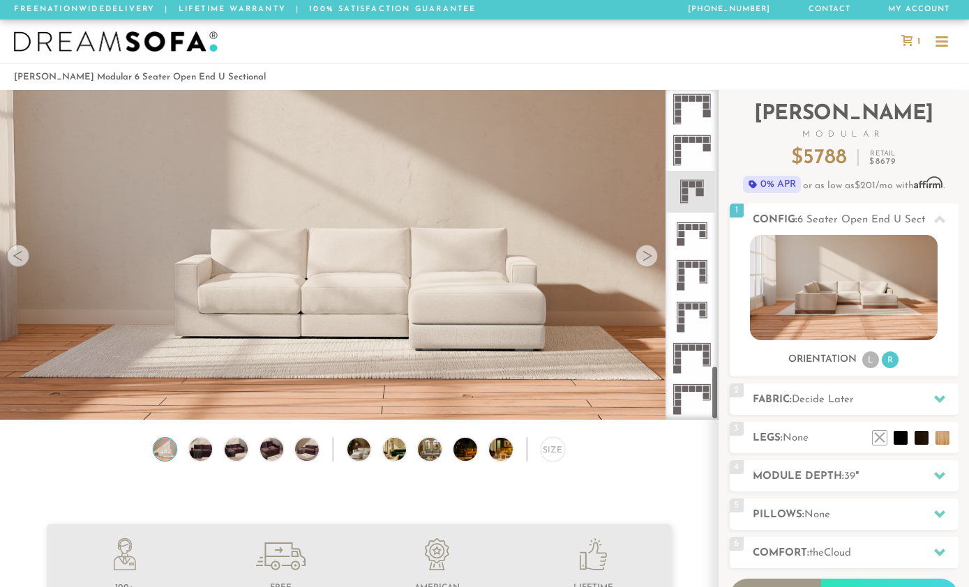
scroll to position [1659, 0]
click at [694, 389] on rect at bounding box center [692, 389] width 6 height 6
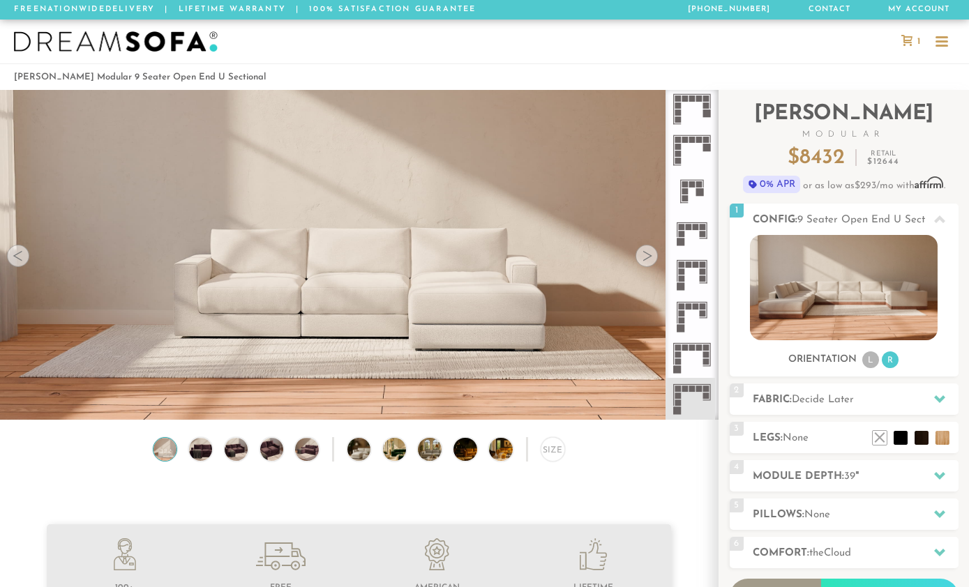
click at [703, 193] on rect at bounding box center [700, 193] width 8 height 8
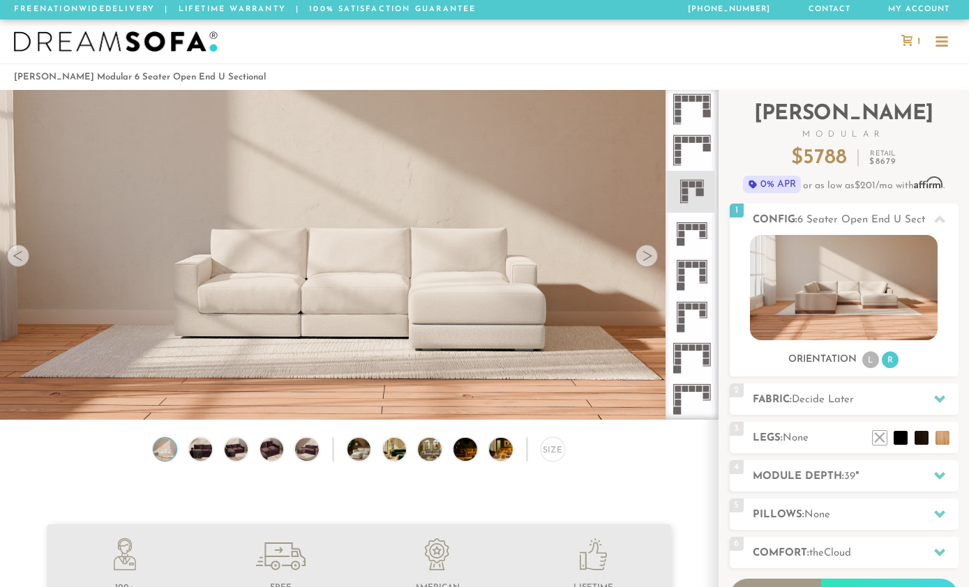
click at [869, 365] on li "L" at bounding box center [870, 360] width 17 height 17
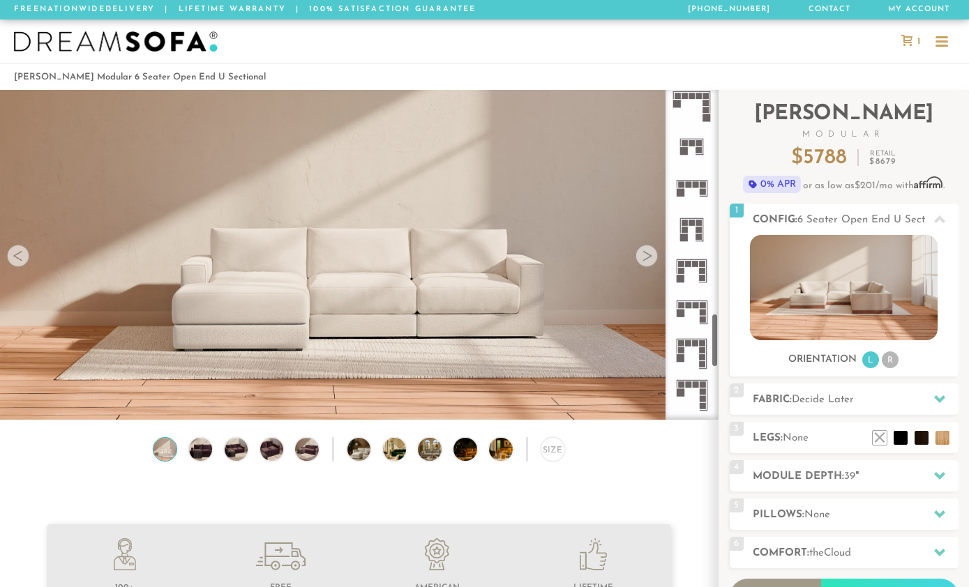
scroll to position [1291, 0]
click at [707, 228] on rect at bounding box center [707, 229] width 1 height 16
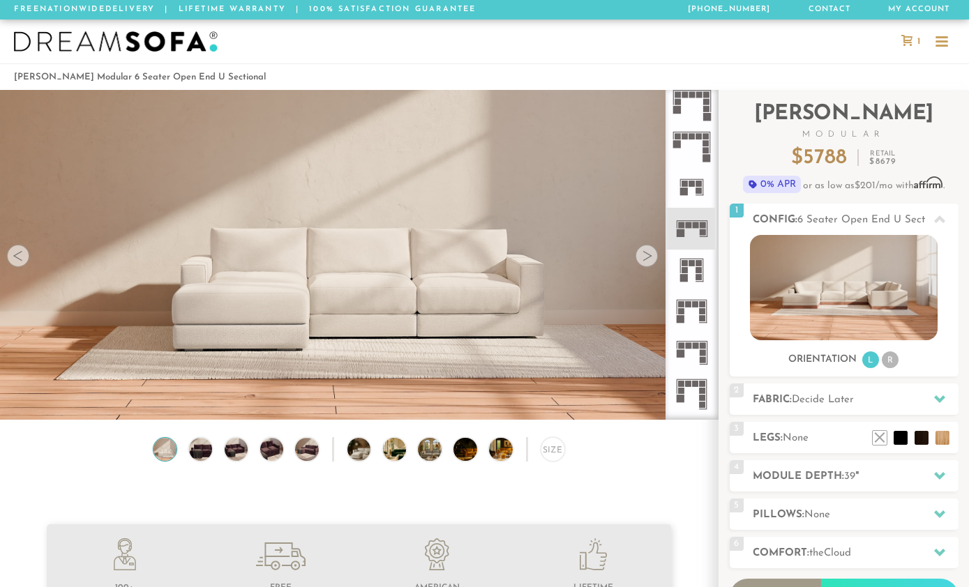
click at [692, 196] on icon at bounding box center [691, 187] width 41 height 41
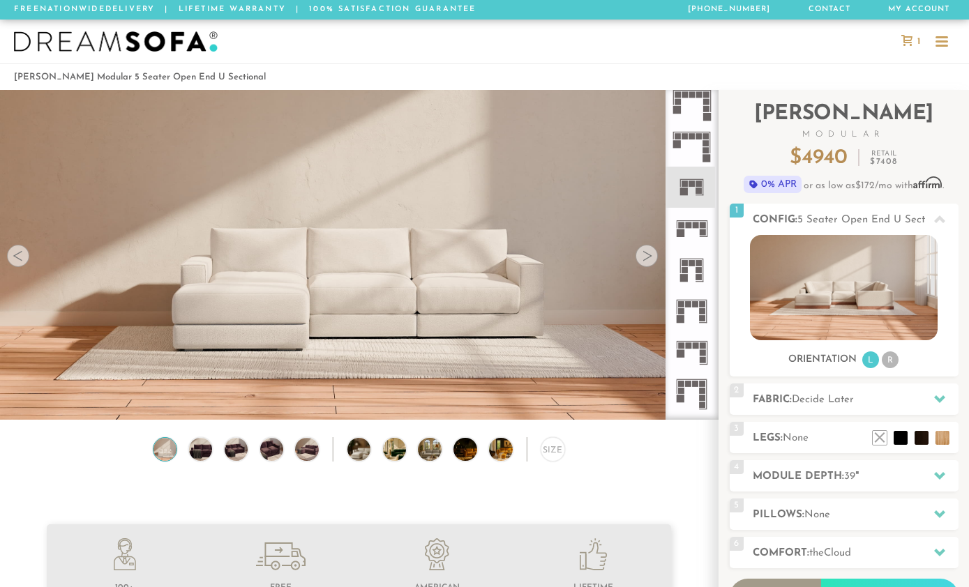
click at [651, 252] on div at bounding box center [647, 256] width 22 height 22
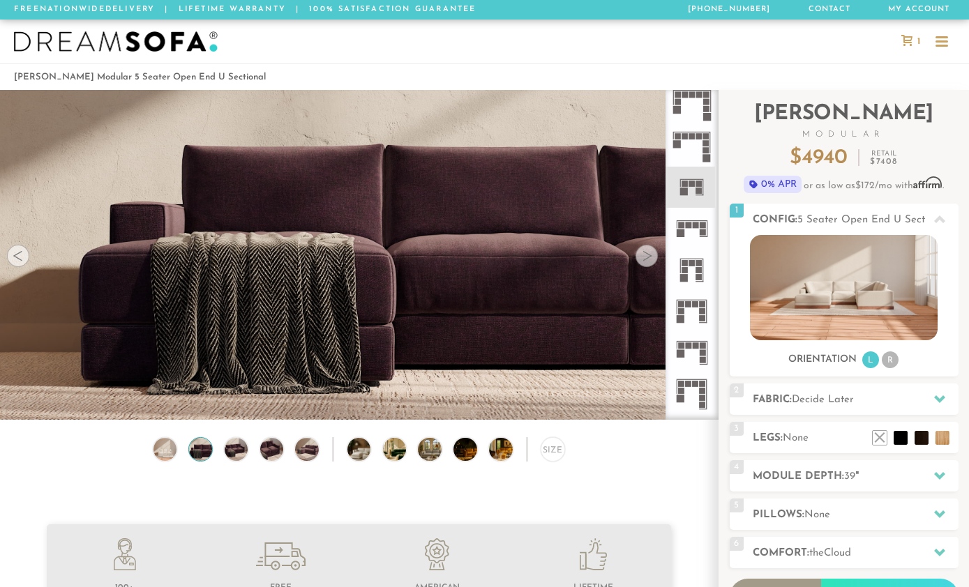
click at [649, 248] on div at bounding box center [647, 256] width 22 height 22
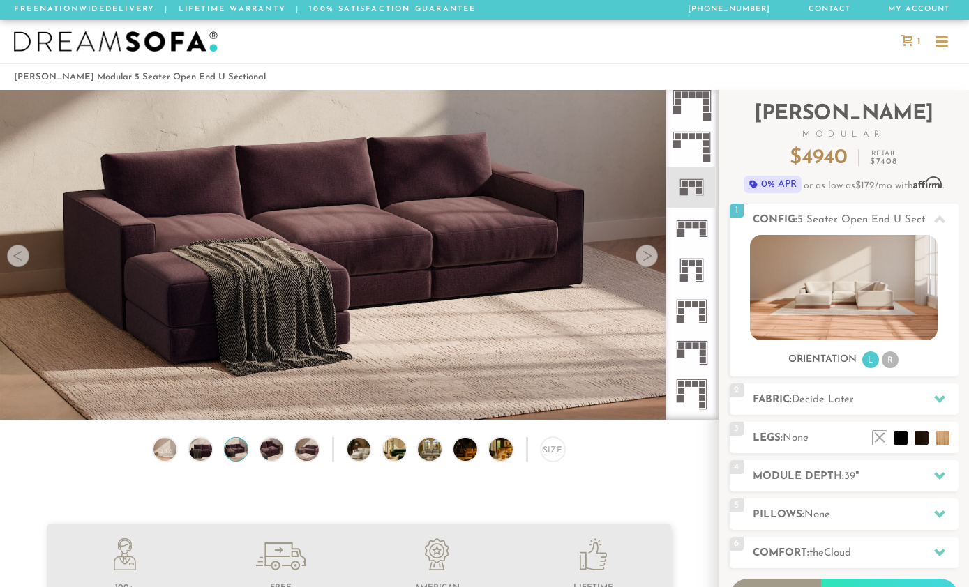
click at [653, 255] on div at bounding box center [647, 256] width 22 height 22
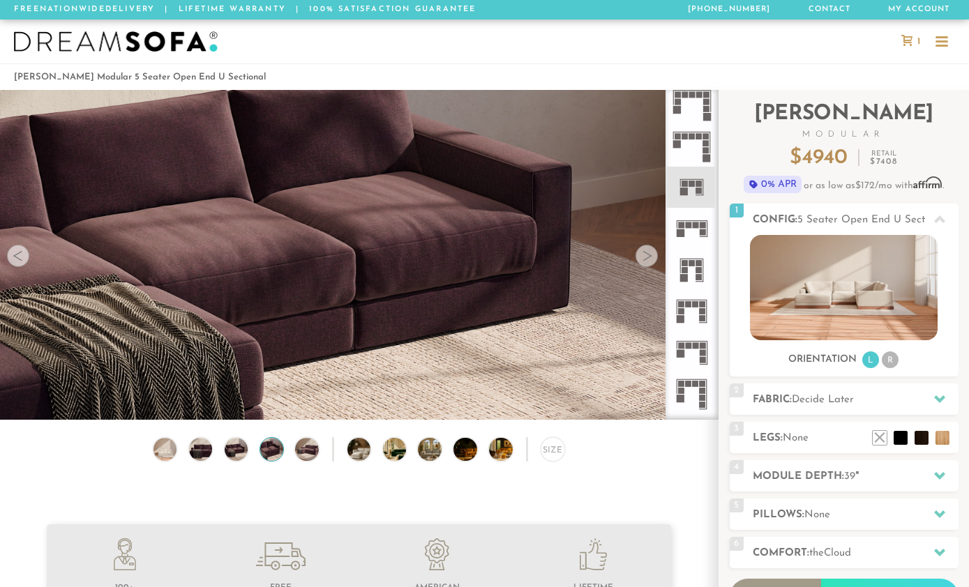
click at [865, 364] on li "L" at bounding box center [870, 360] width 17 height 17
click at [645, 247] on div at bounding box center [647, 256] width 22 height 22
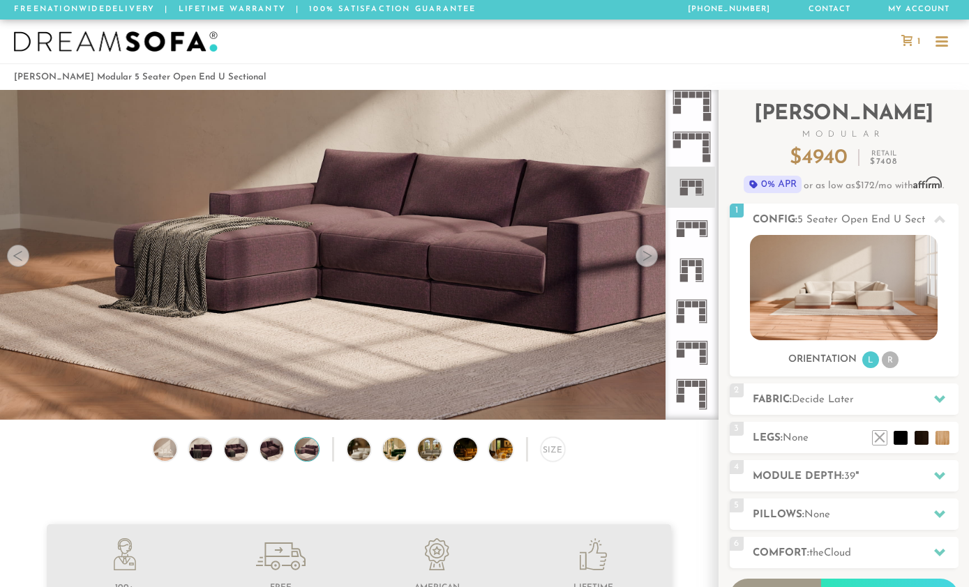
click at [919, 395] on h2 "Fabric: Decide Later" at bounding box center [856, 400] width 206 height 16
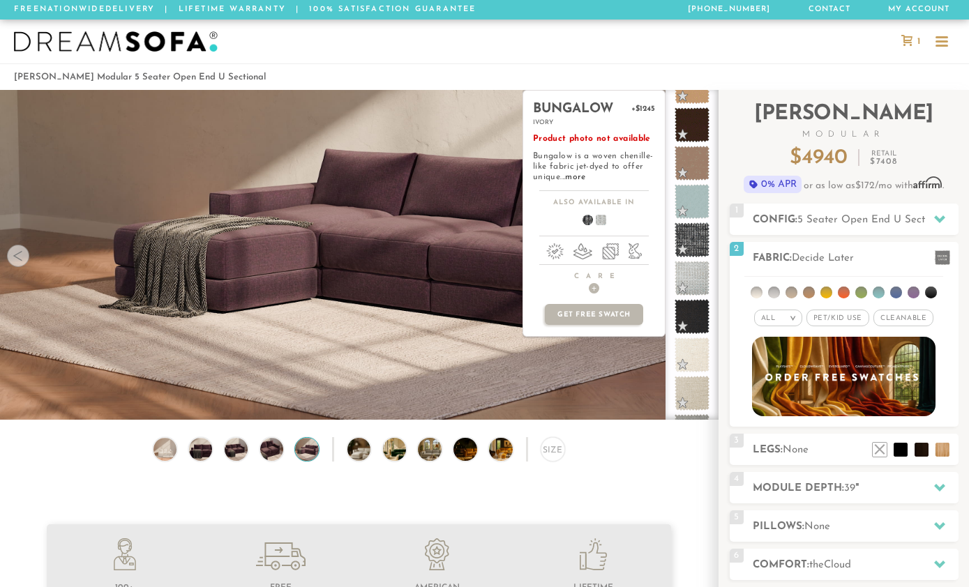
scroll to position [745, 0]
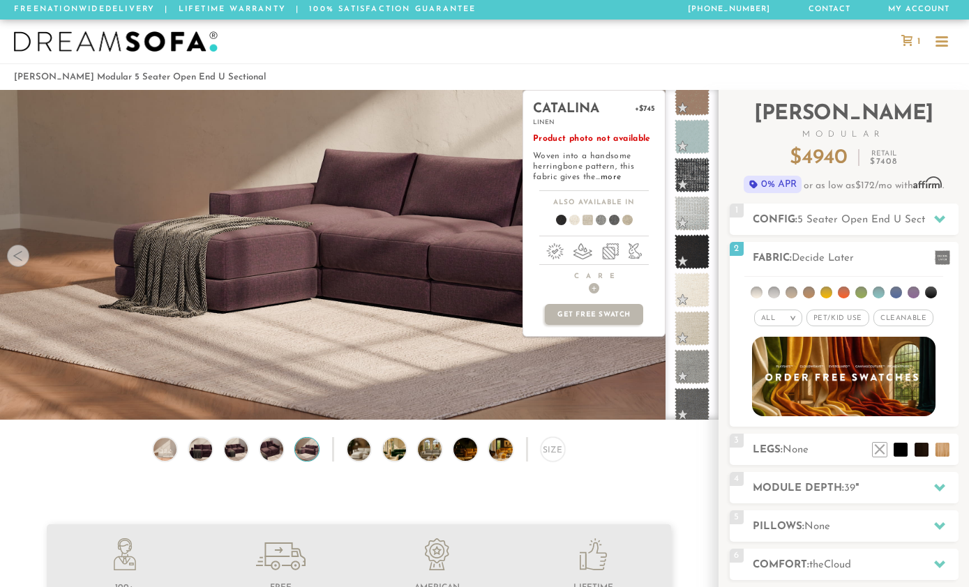
click at [700, 329] on span at bounding box center [692, 328] width 35 height 35
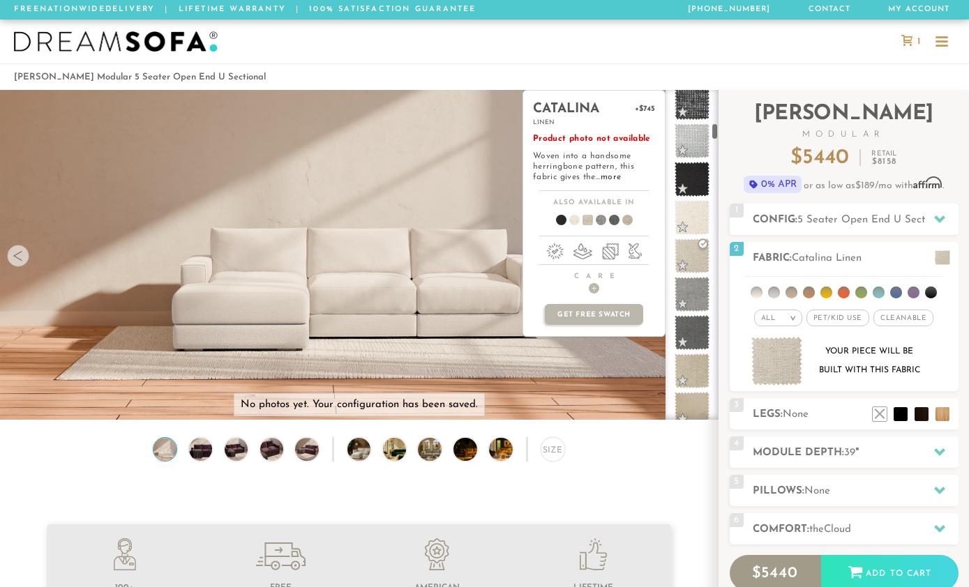
scroll to position [964, 0]
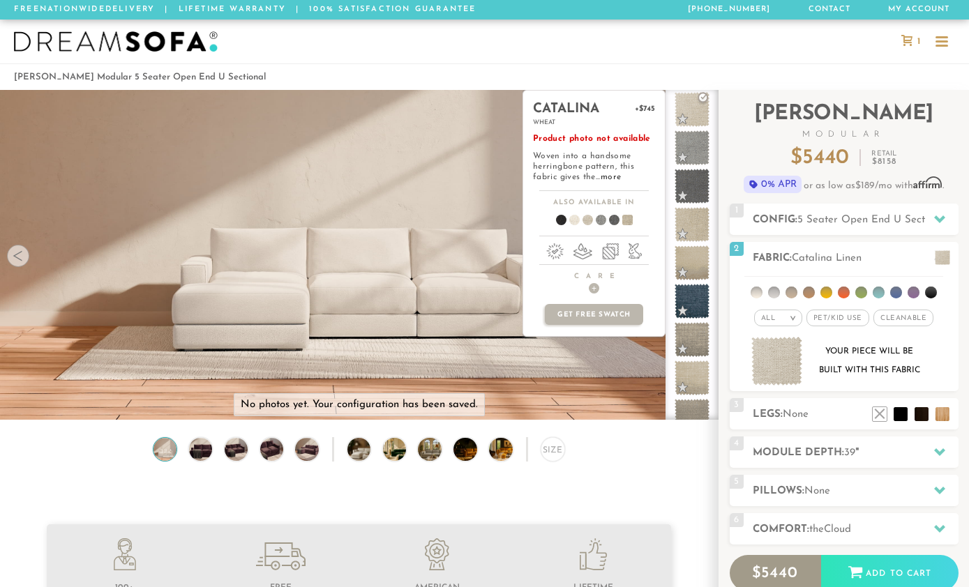
click at [695, 228] on span at bounding box center [692, 224] width 35 height 35
click at [698, 263] on span at bounding box center [692, 263] width 35 height 35
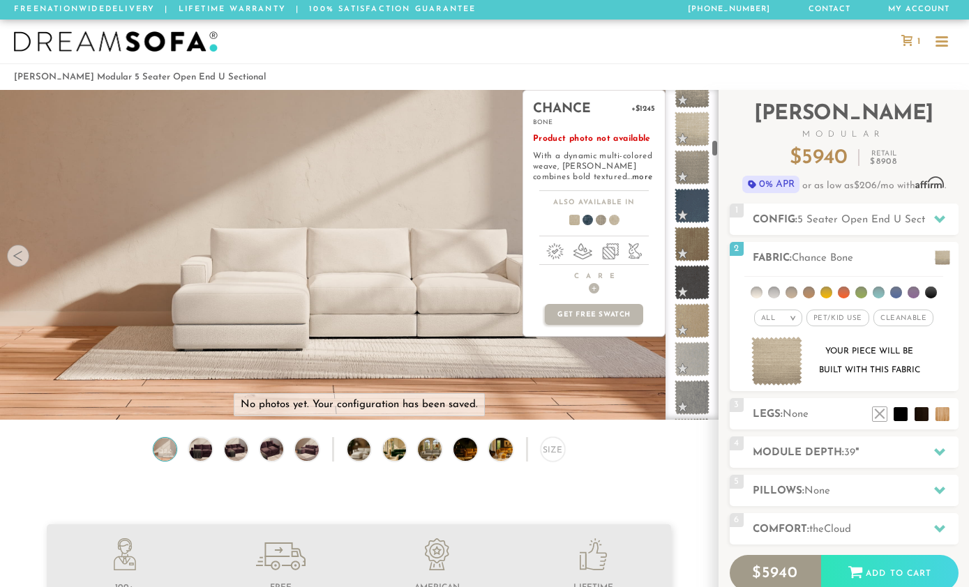
scroll to position [1317, 0]
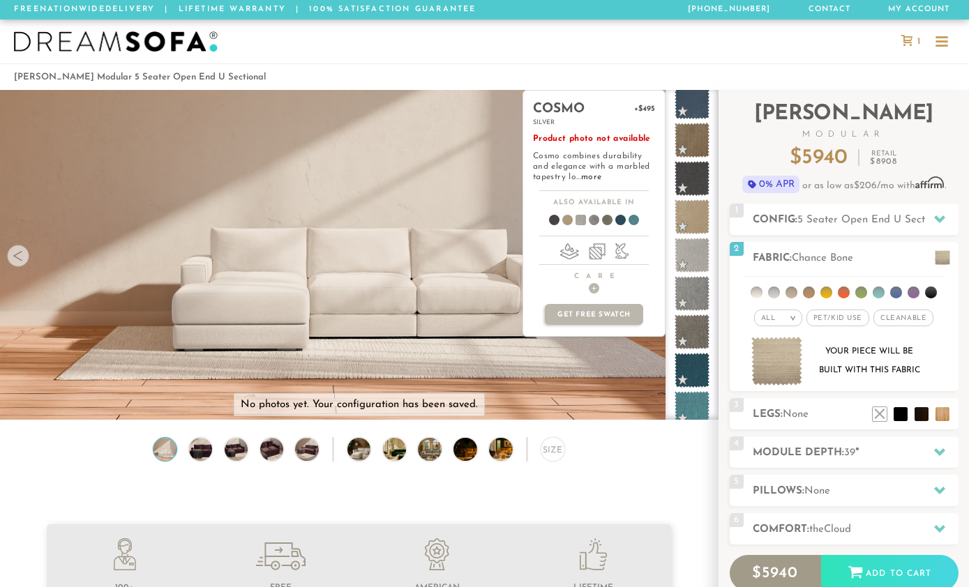
click at [696, 260] on span at bounding box center [692, 255] width 35 height 35
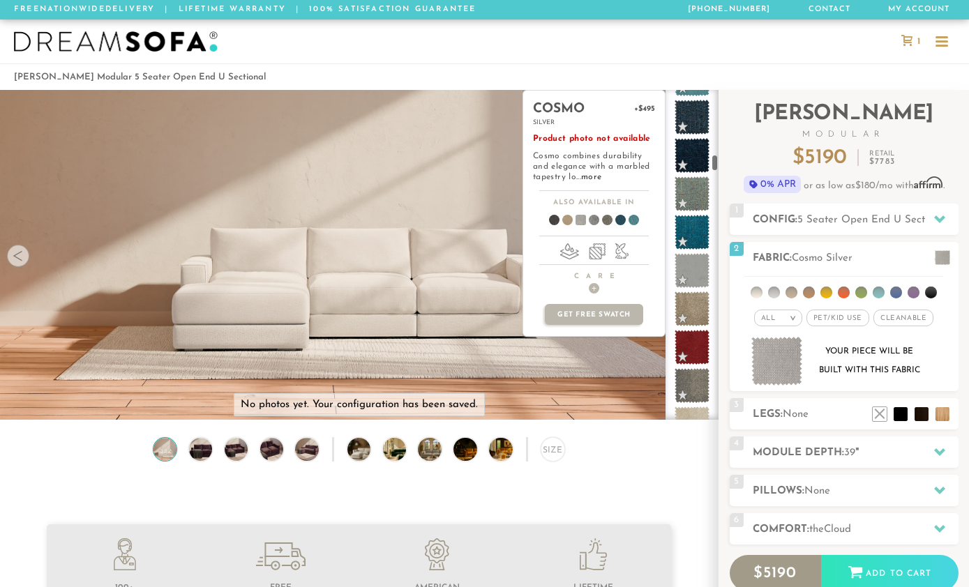
scroll to position [1678, 0]
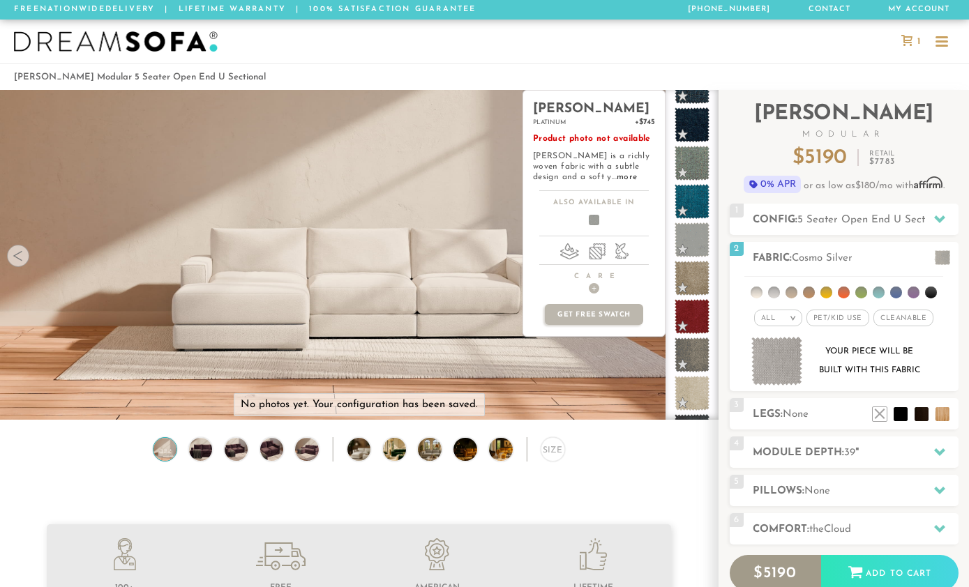
click at [701, 249] on span at bounding box center [692, 240] width 35 height 35
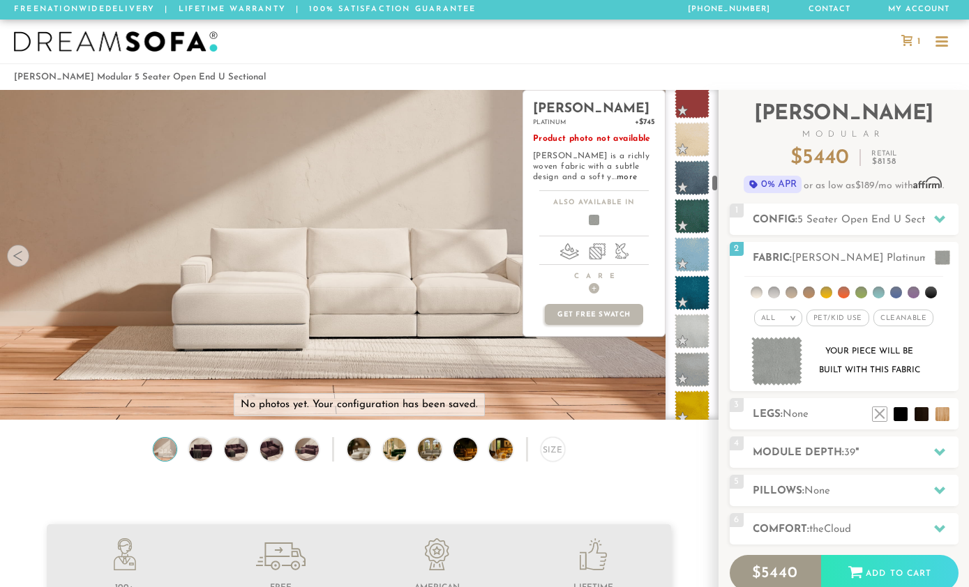
scroll to position [2305, 0]
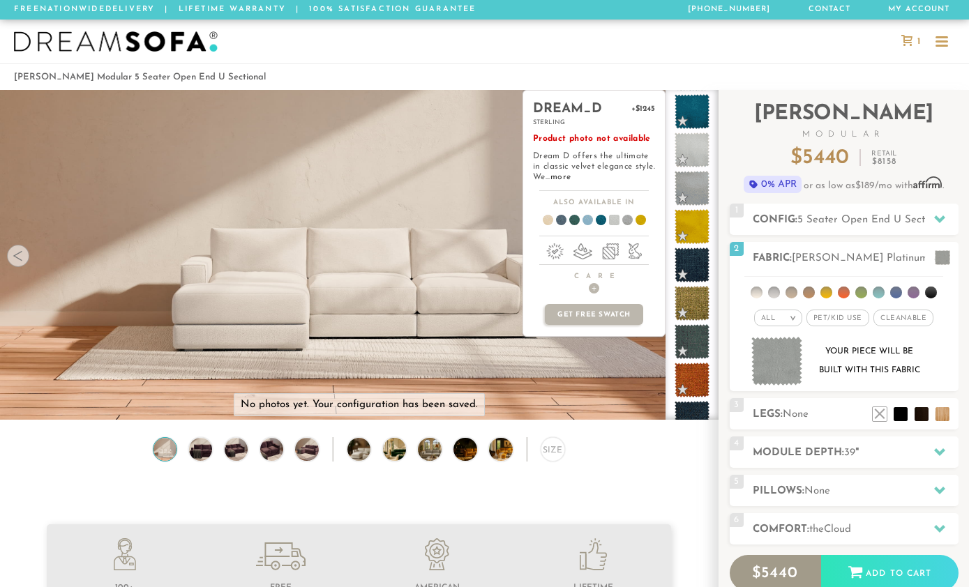
click at [702, 154] on span at bounding box center [692, 150] width 35 height 35
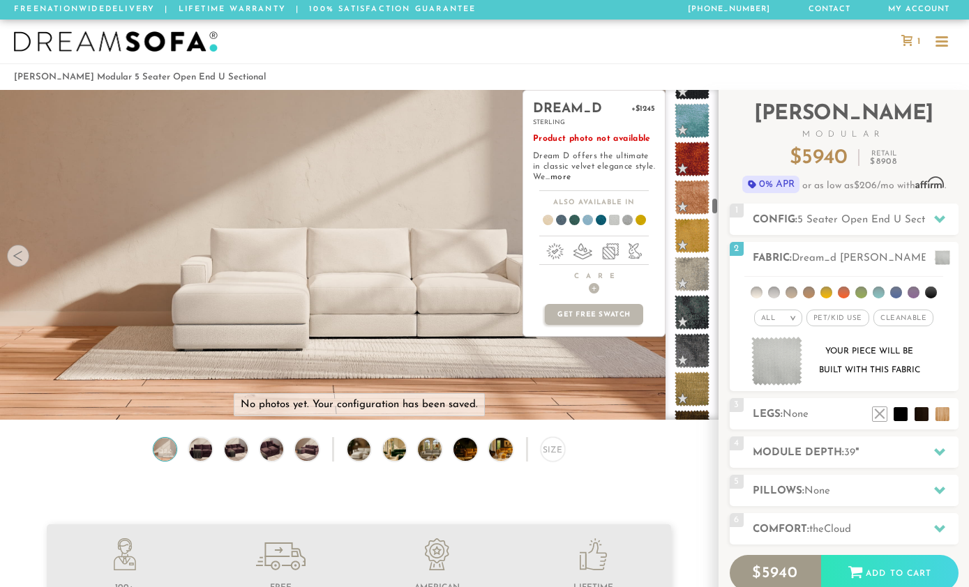
scroll to position [2747, 0]
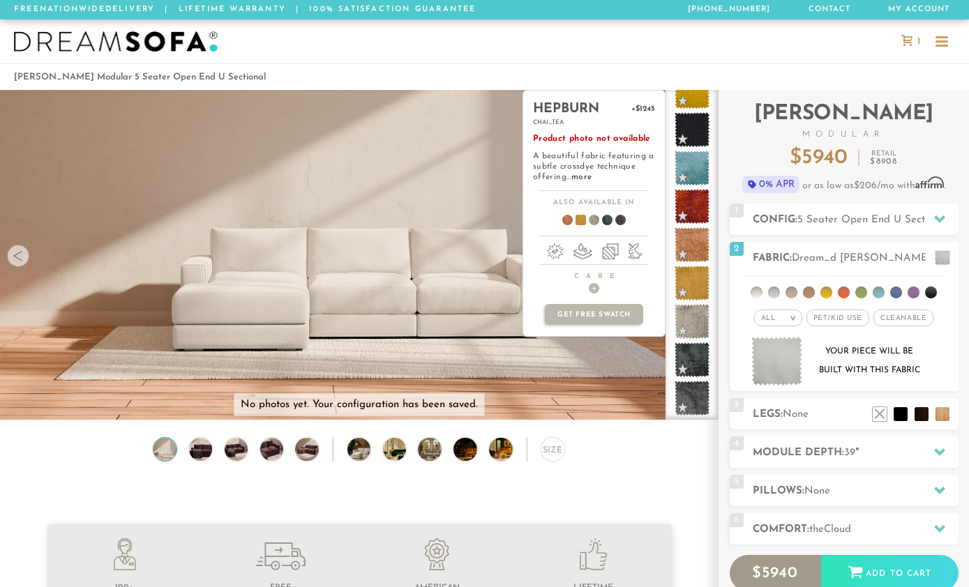
click at [694, 287] on span at bounding box center [692, 283] width 35 height 35
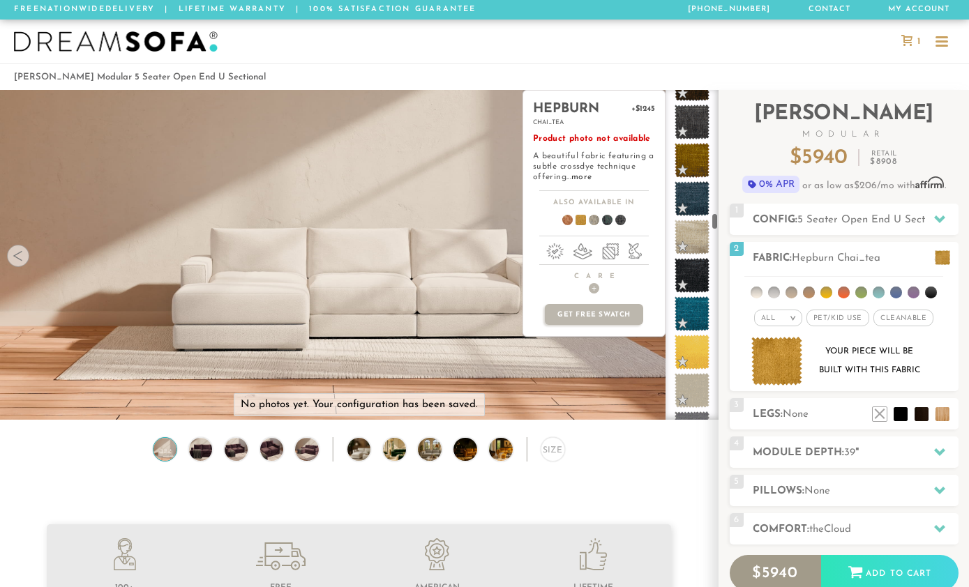
scroll to position [3247, 0]
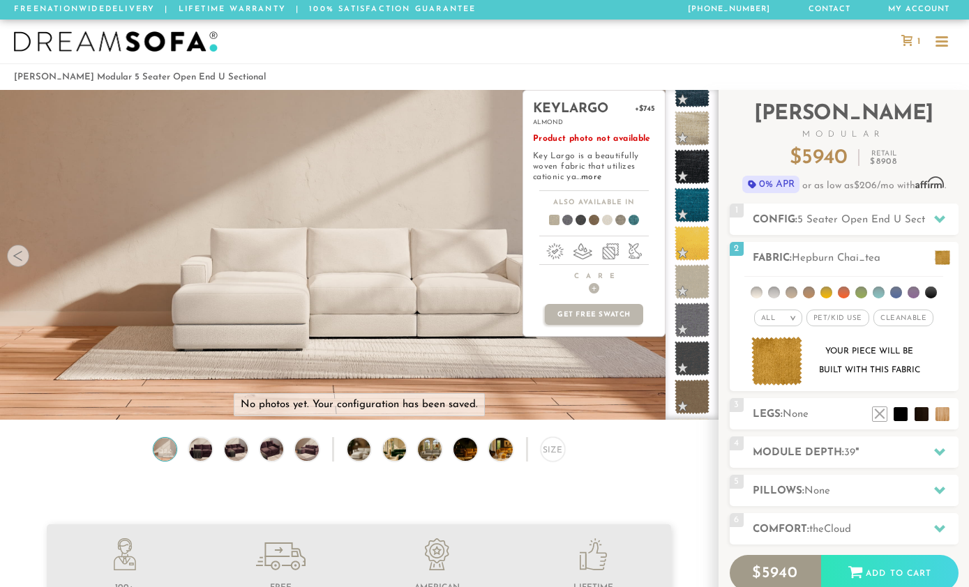
click at [633, 219] on span at bounding box center [628, 223] width 54 height 52
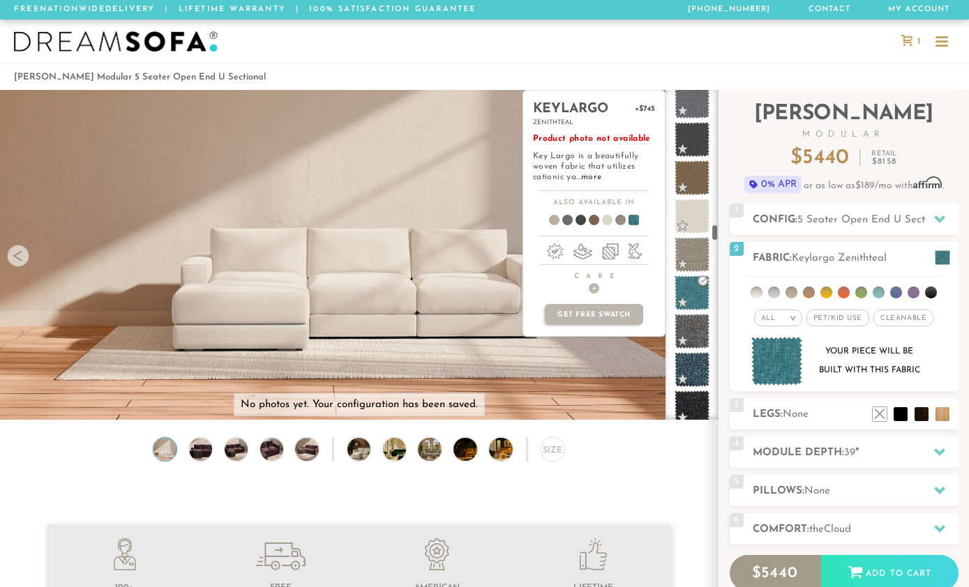
scroll to position [3466, 0]
click at [691, 226] on span at bounding box center [692, 217] width 35 height 35
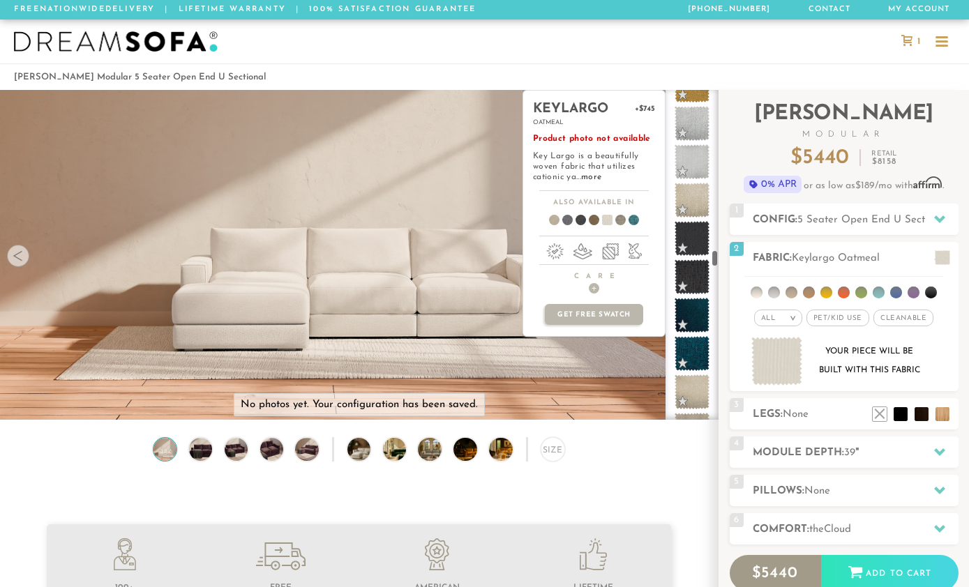
scroll to position [4147, 0]
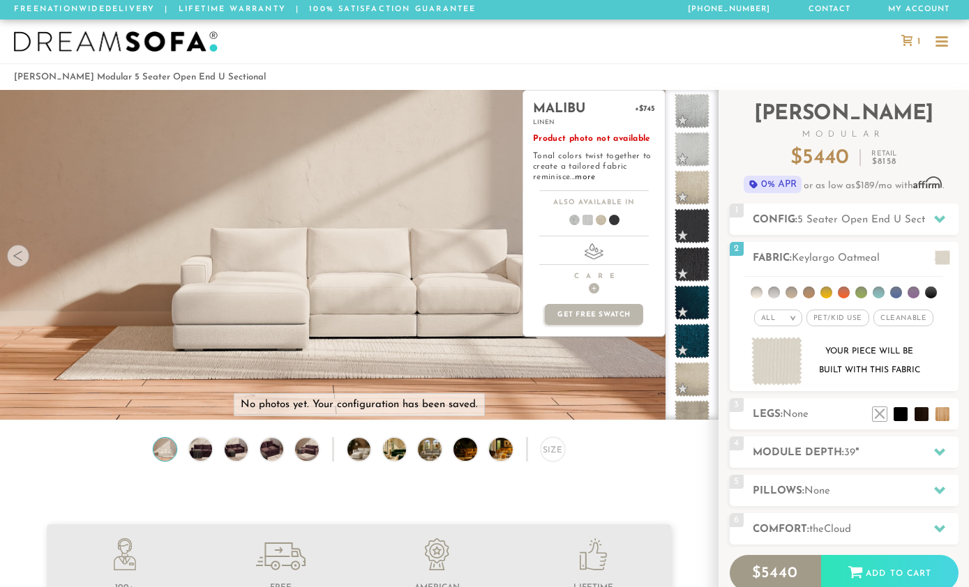
click at [698, 150] on span at bounding box center [692, 149] width 35 height 35
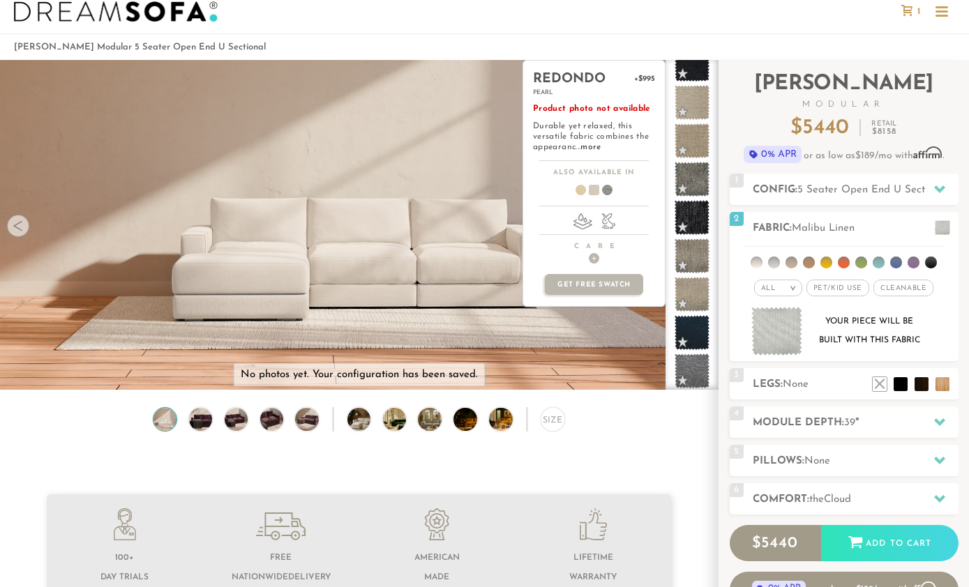
scroll to position [64, 0]
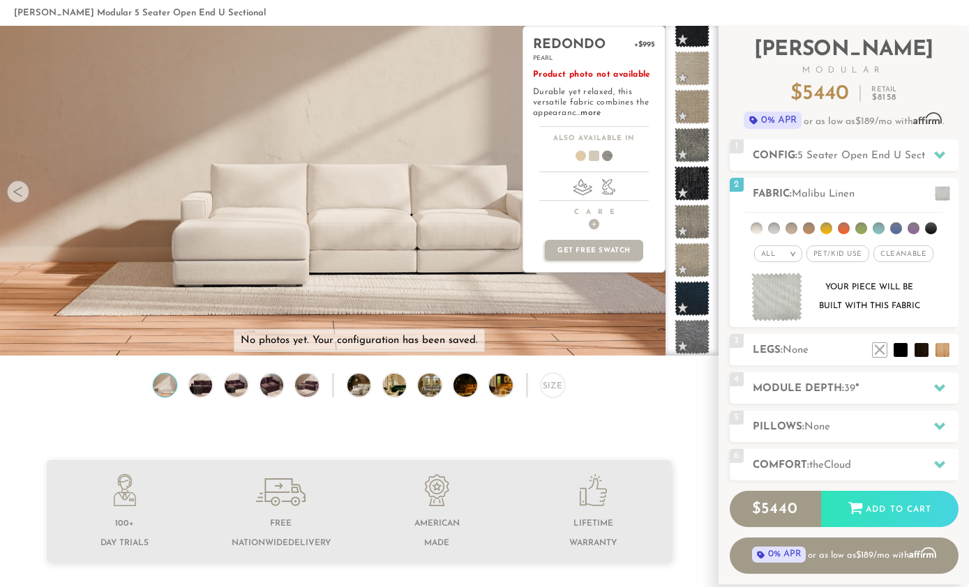
click at [891, 393] on h2 "Module Depth: 39 "" at bounding box center [856, 389] width 206 height 16
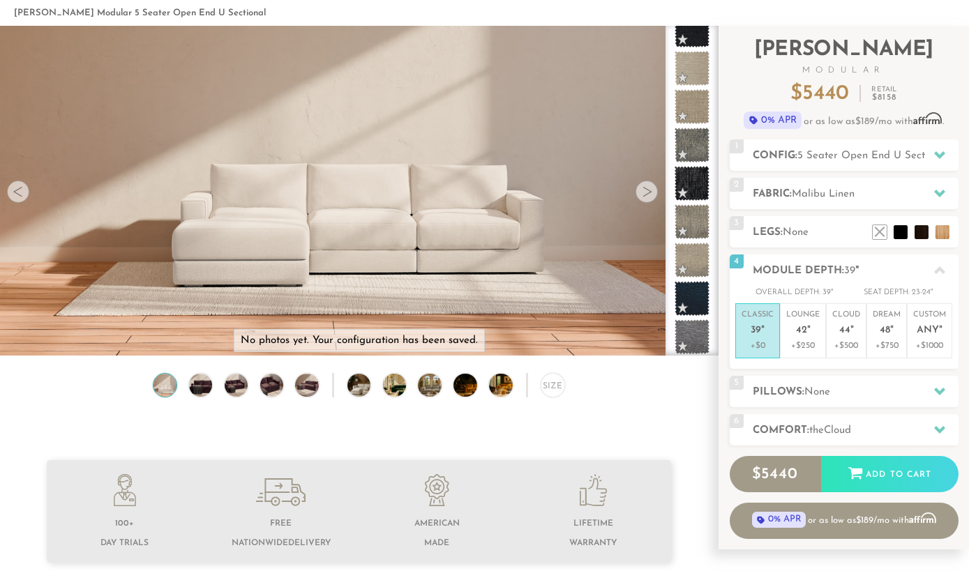
click at [900, 285] on div "4 Module Depth: 39 "" at bounding box center [844, 270] width 229 height 31
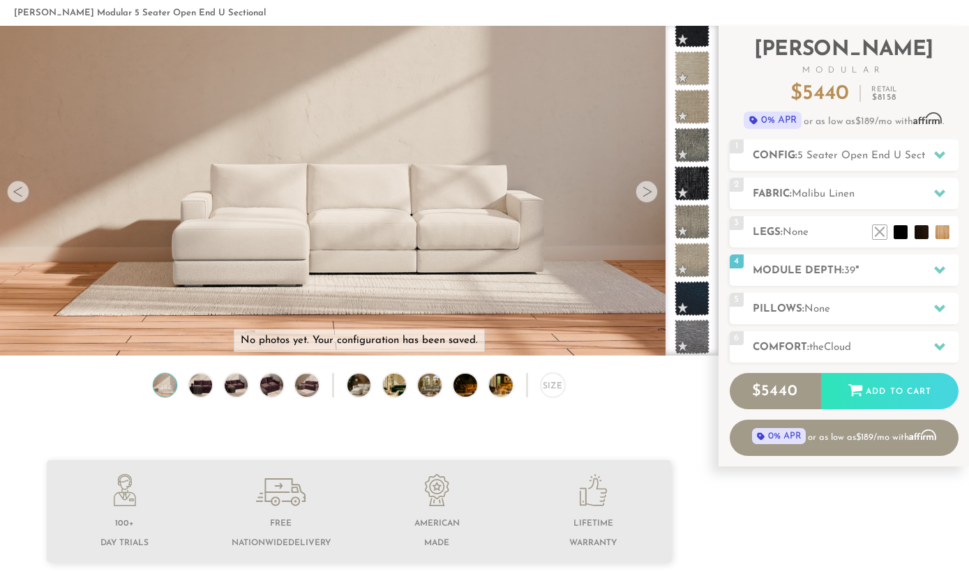
click at [935, 266] on icon at bounding box center [939, 269] width 11 height 11
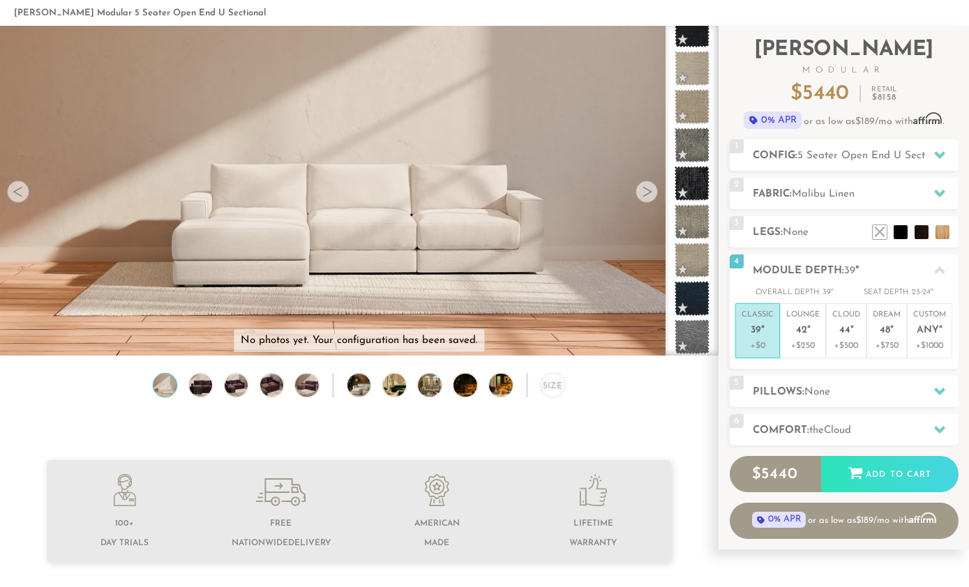
click at [812, 322] on p "Lounge 42 "" at bounding box center [802, 325] width 33 height 30
click at [852, 335] on em """ at bounding box center [851, 331] width 3 height 12
click at [889, 332] on span "48" at bounding box center [885, 331] width 10 height 12
click at [922, 340] on p "+$1000" at bounding box center [929, 346] width 33 height 13
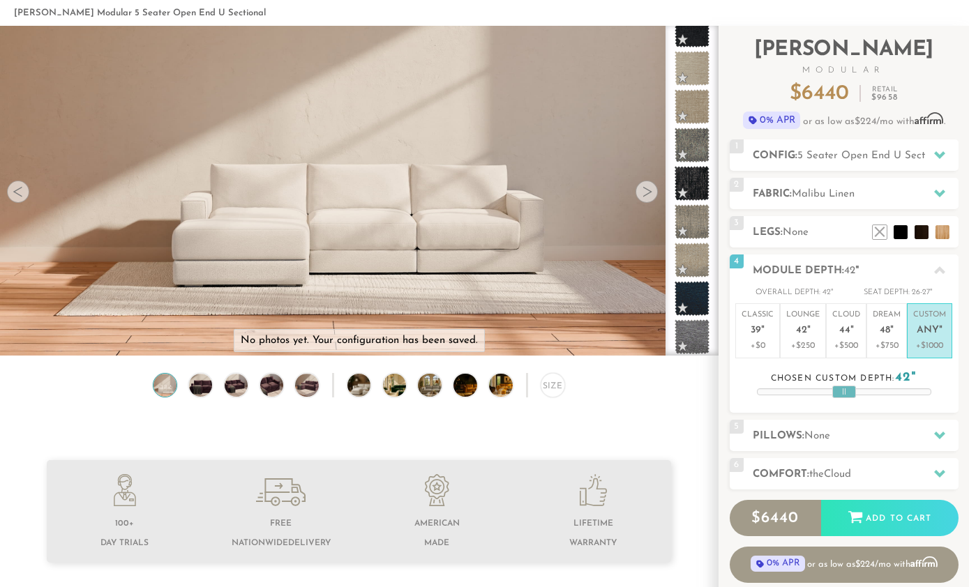
click at [769, 335] on p "Classic 39 "" at bounding box center [758, 325] width 32 height 30
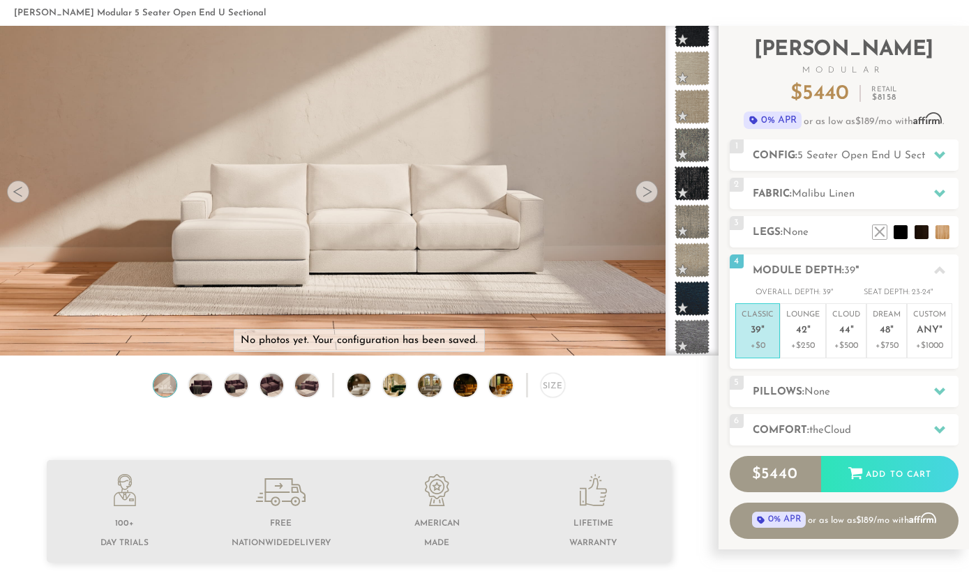
click at [908, 404] on div "5 Pillows: None" at bounding box center [844, 391] width 229 height 31
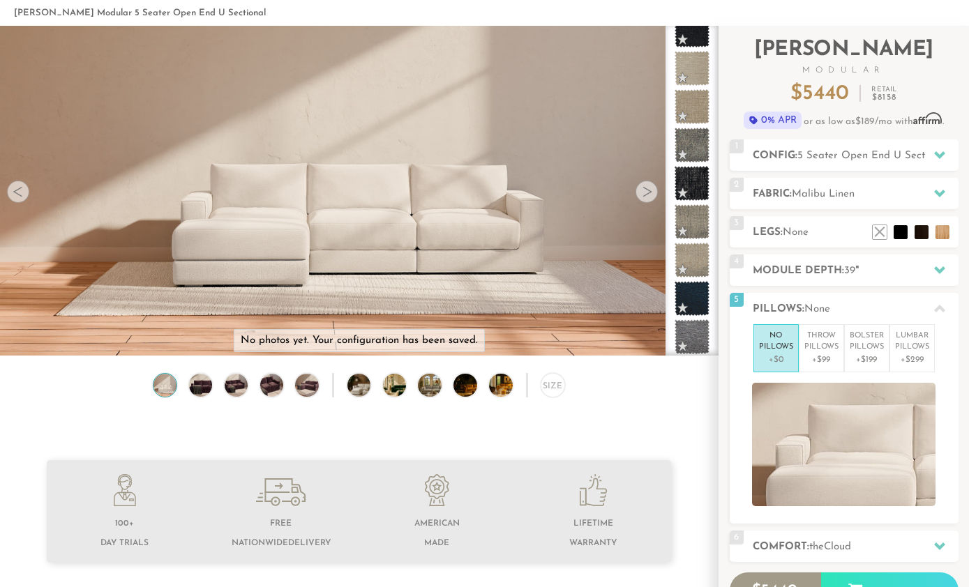
click at [928, 299] on div at bounding box center [939, 308] width 29 height 29
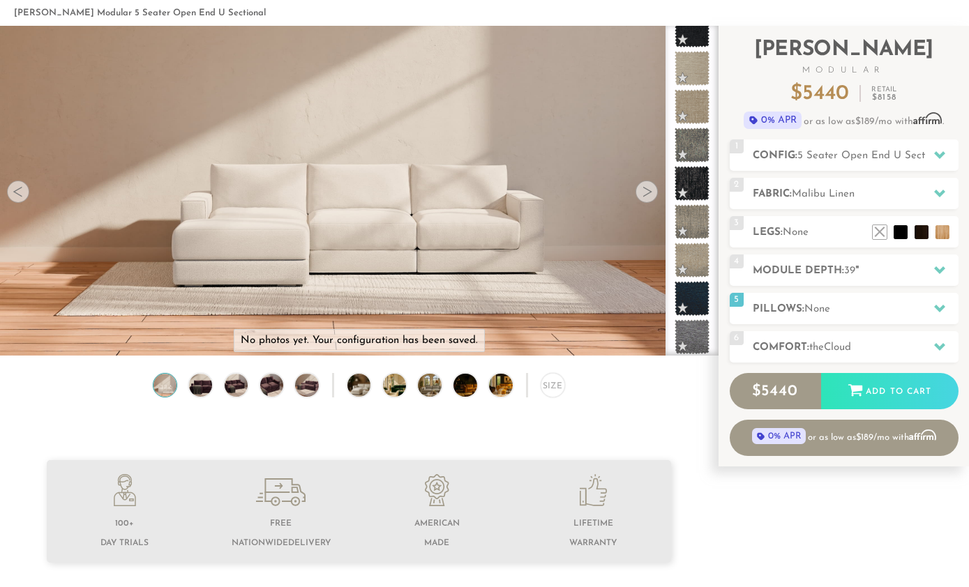
click at [917, 347] on h2 "Comfort: the Cloud" at bounding box center [856, 348] width 206 height 16
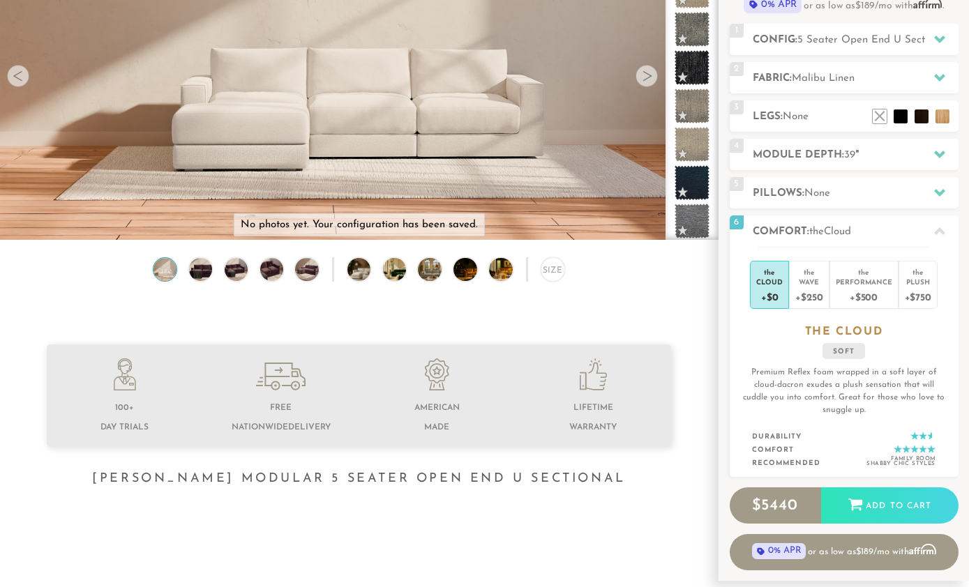
scroll to position [181, 0]
click at [822, 290] on div "+$250" at bounding box center [808, 296] width 27 height 20
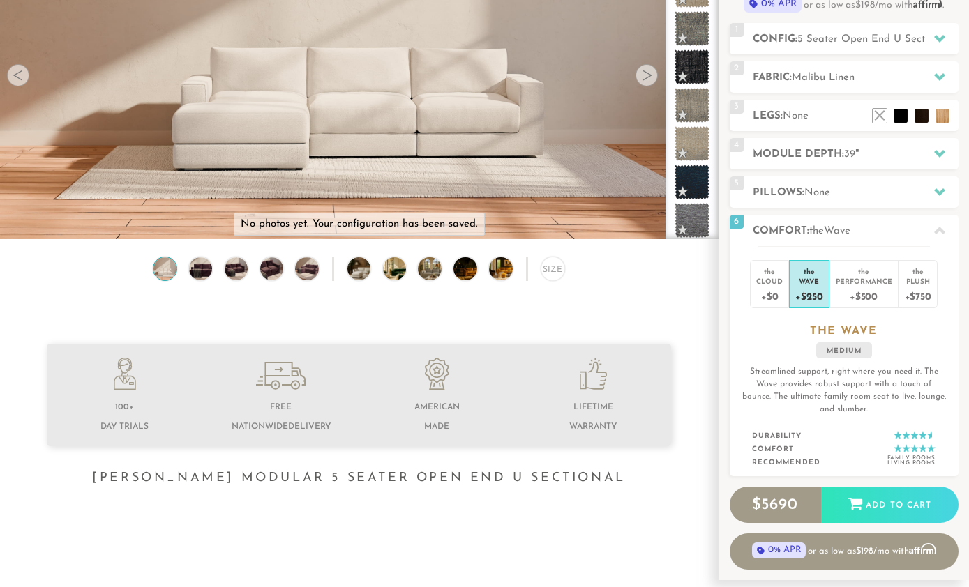
click at [880, 291] on div "+$500" at bounding box center [864, 296] width 57 height 20
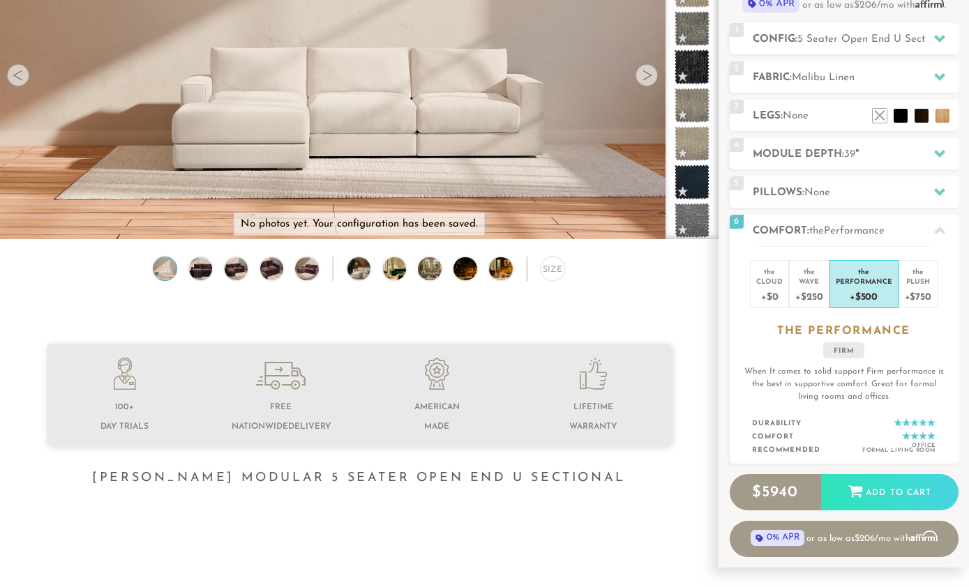
click at [931, 283] on li "the Plush +$750" at bounding box center [917, 284] width 39 height 48
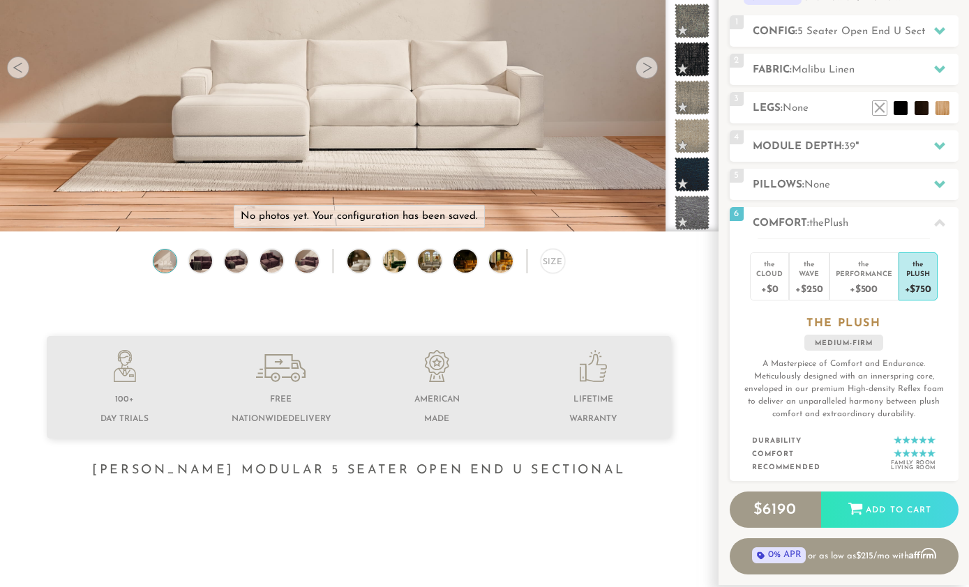
scroll to position [190, 0]
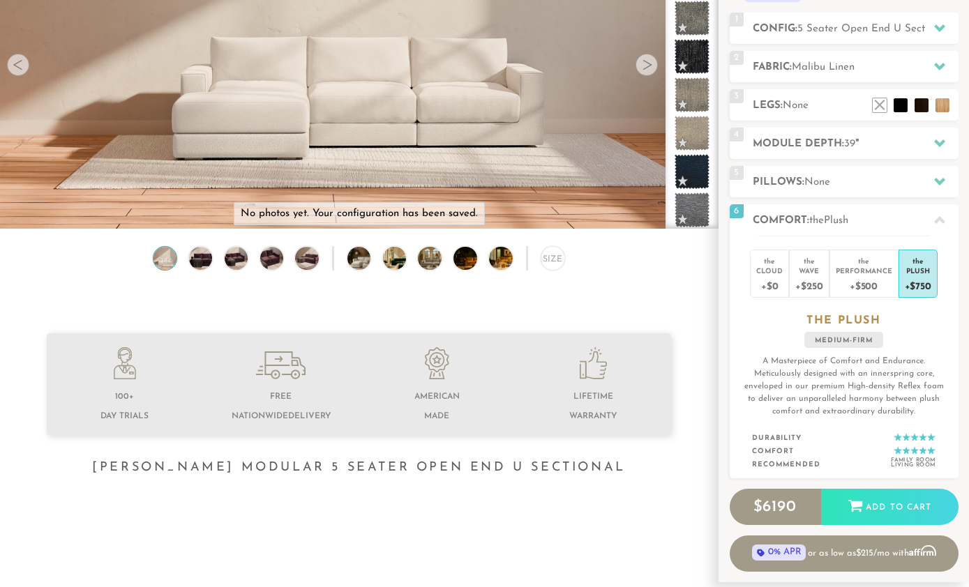
click at [762, 291] on div "+$0" at bounding box center [769, 286] width 27 height 20
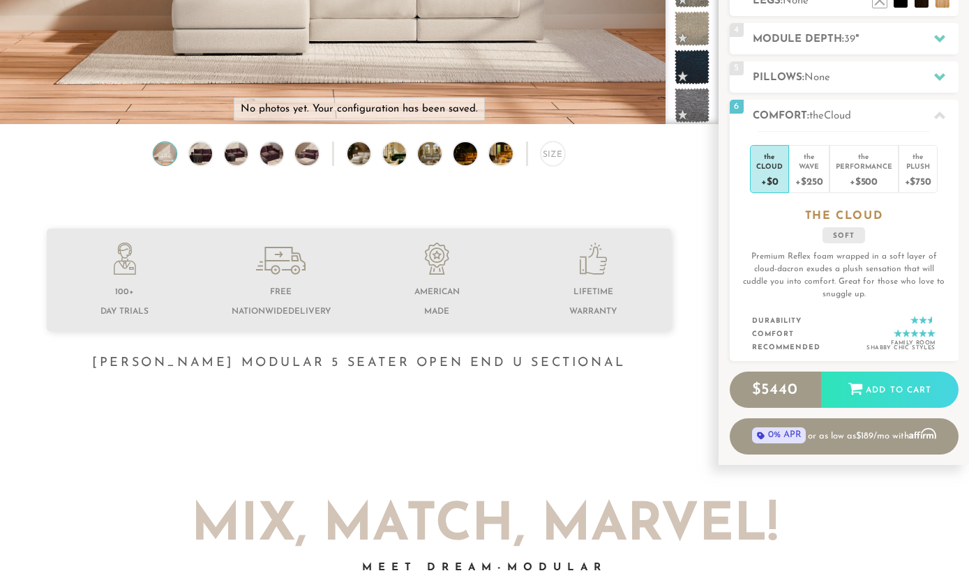
scroll to position [268, 0]
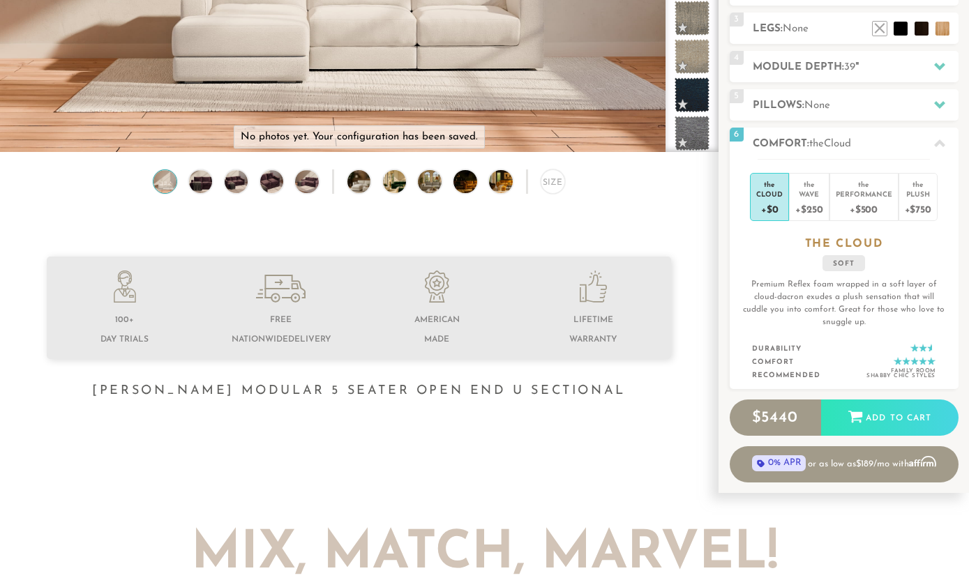
click at [806, 212] on div "+$250" at bounding box center [808, 209] width 27 height 20
click at [864, 213] on div "+$500" at bounding box center [864, 209] width 57 height 20
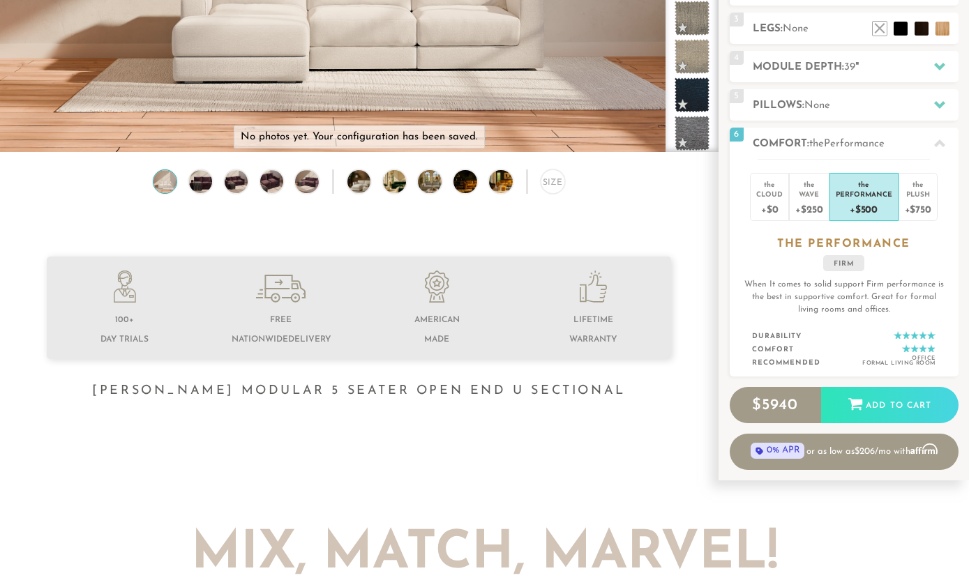
click at [802, 203] on div "+$250" at bounding box center [808, 209] width 27 height 20
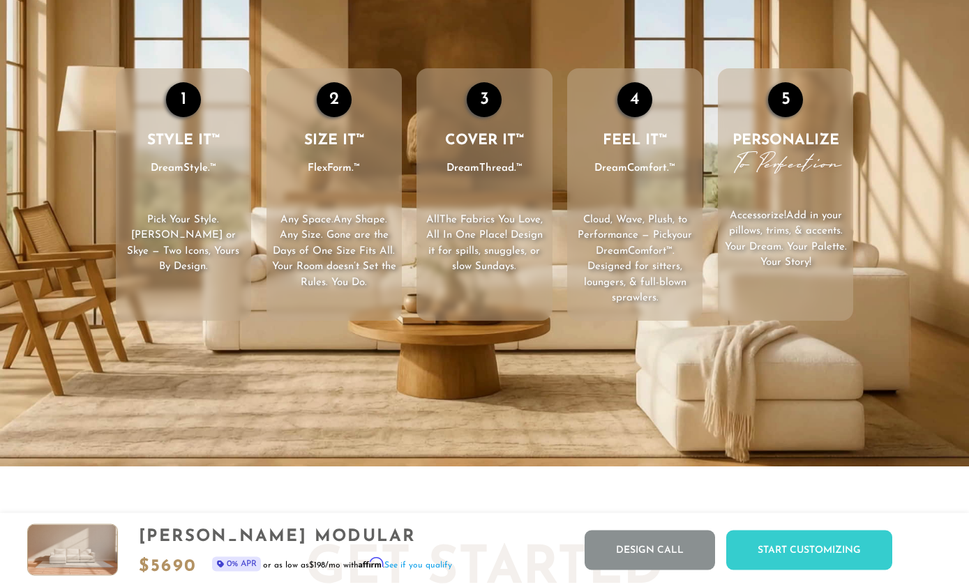
scroll to position [1959, 0]
click at [650, 244] on p "Cloud, Wave, Plush, to Performance — Pick your DreamComfort™ . Designed for sit…" at bounding box center [634, 260] width 135 height 94
click at [667, 264] on span ". Designed for sitters, loungers, & full-blown sprawlers." at bounding box center [635, 275] width 103 height 58
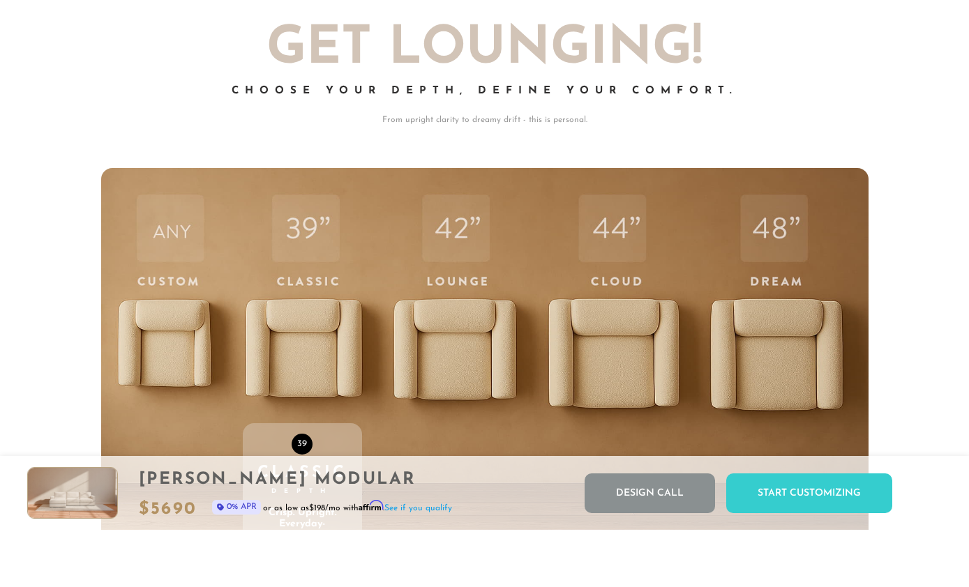
scroll to position [4378, 0]
